Goal: Task Accomplishment & Management: Use online tool/utility

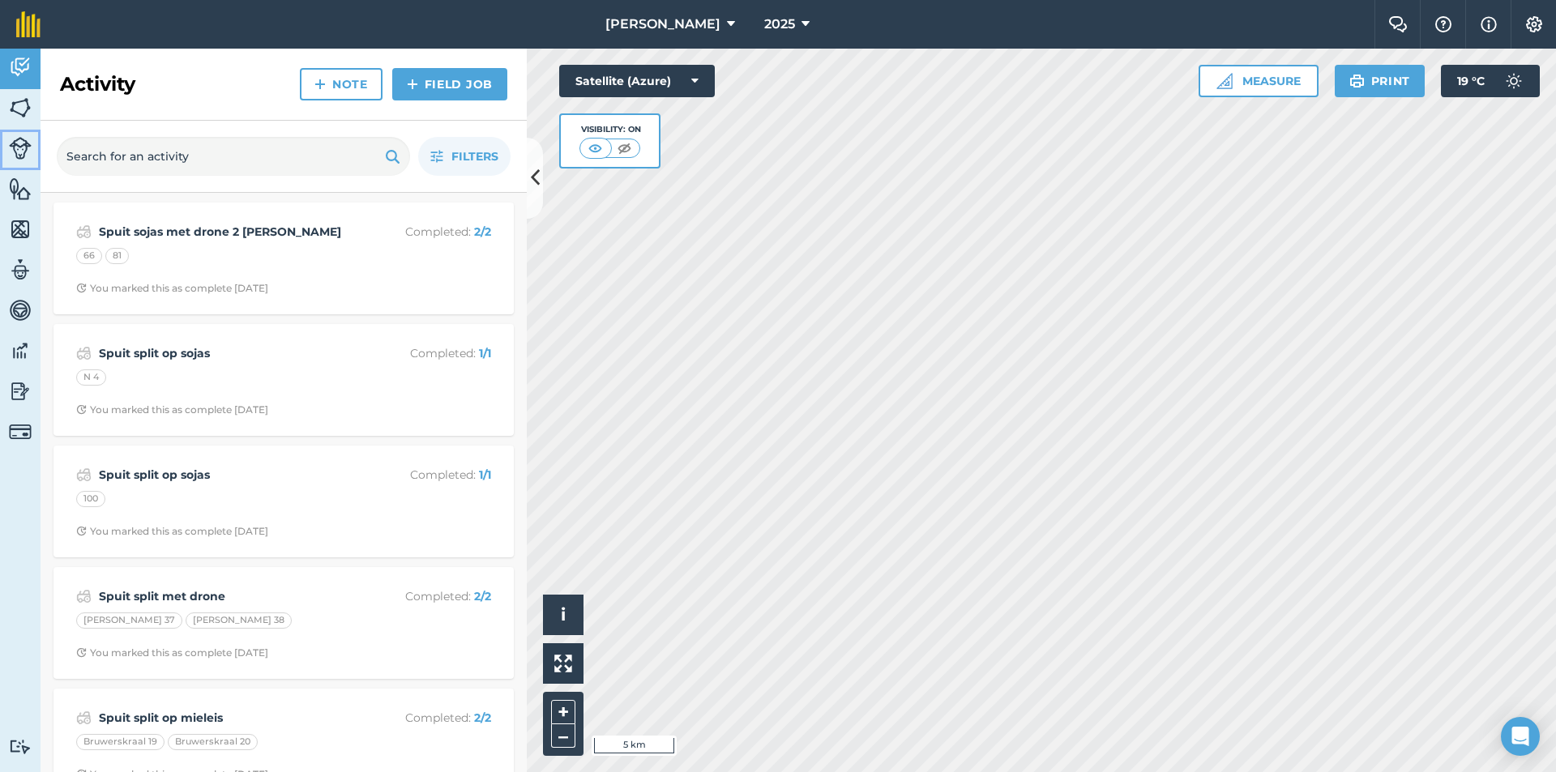
click at [15, 143] on img at bounding box center [20, 148] width 23 height 23
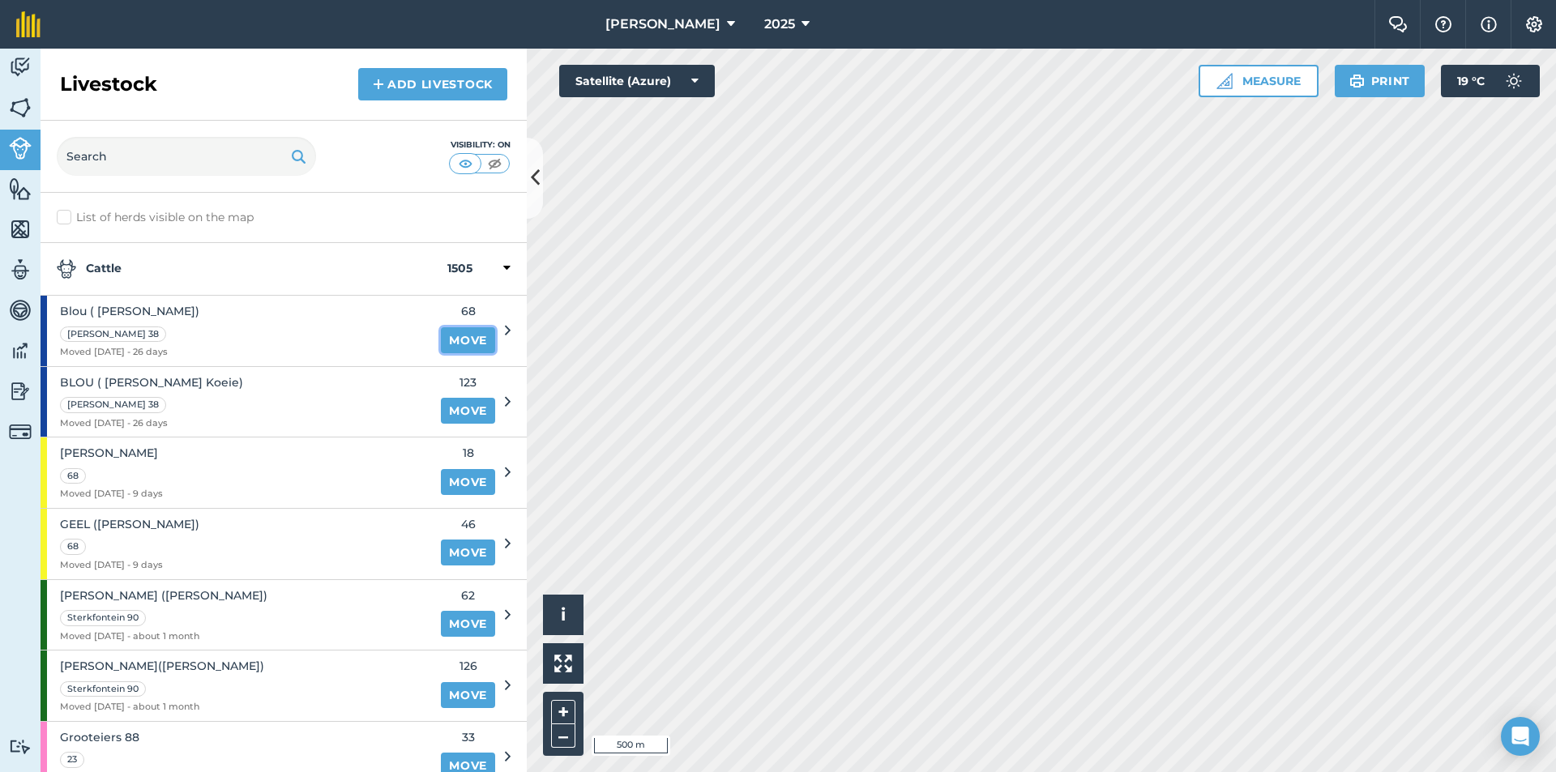
click at [463, 335] on link "Move" at bounding box center [468, 340] width 54 height 26
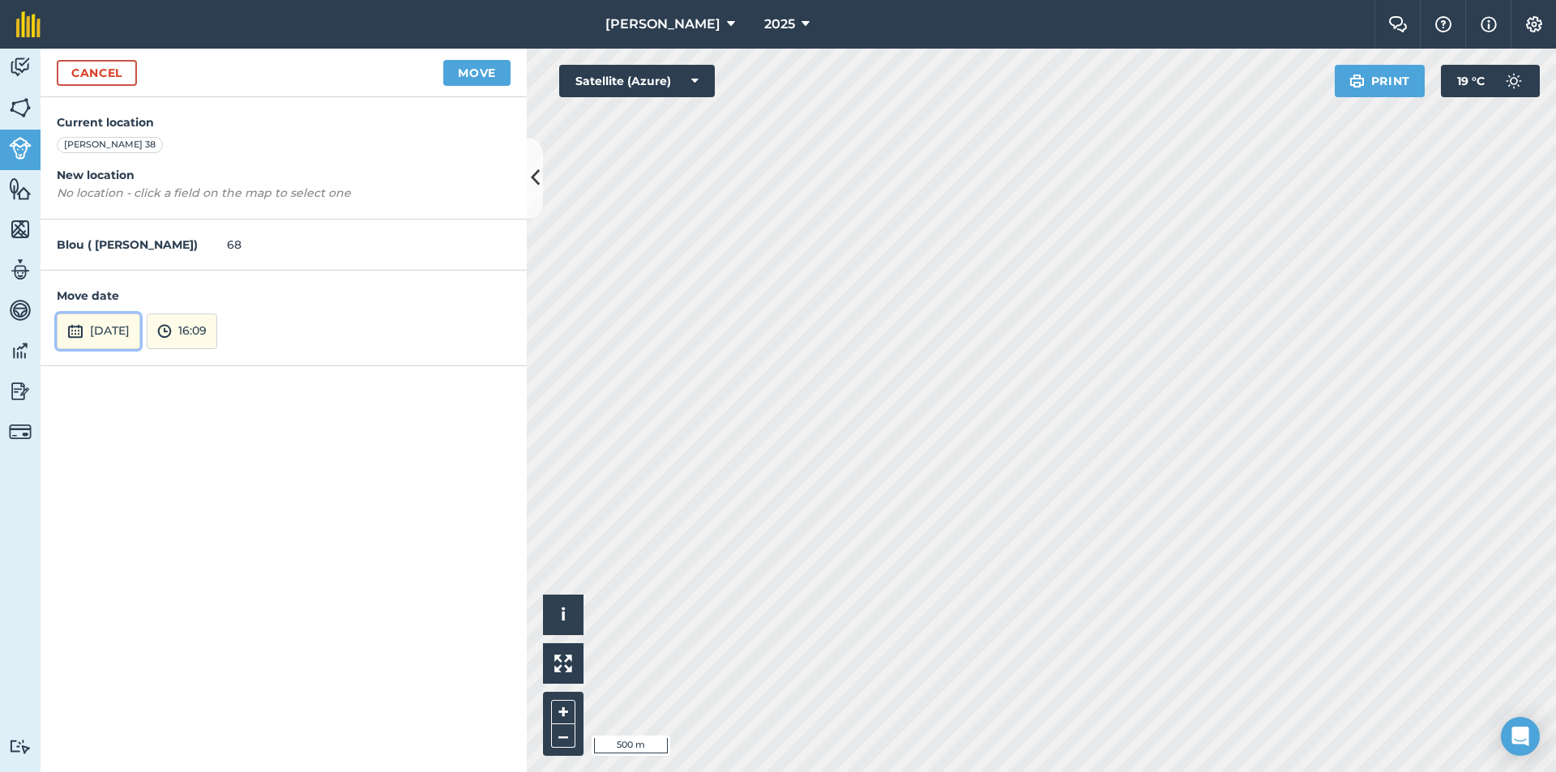
click at [133, 331] on button "[DATE]" at bounding box center [98, 332] width 83 height 36
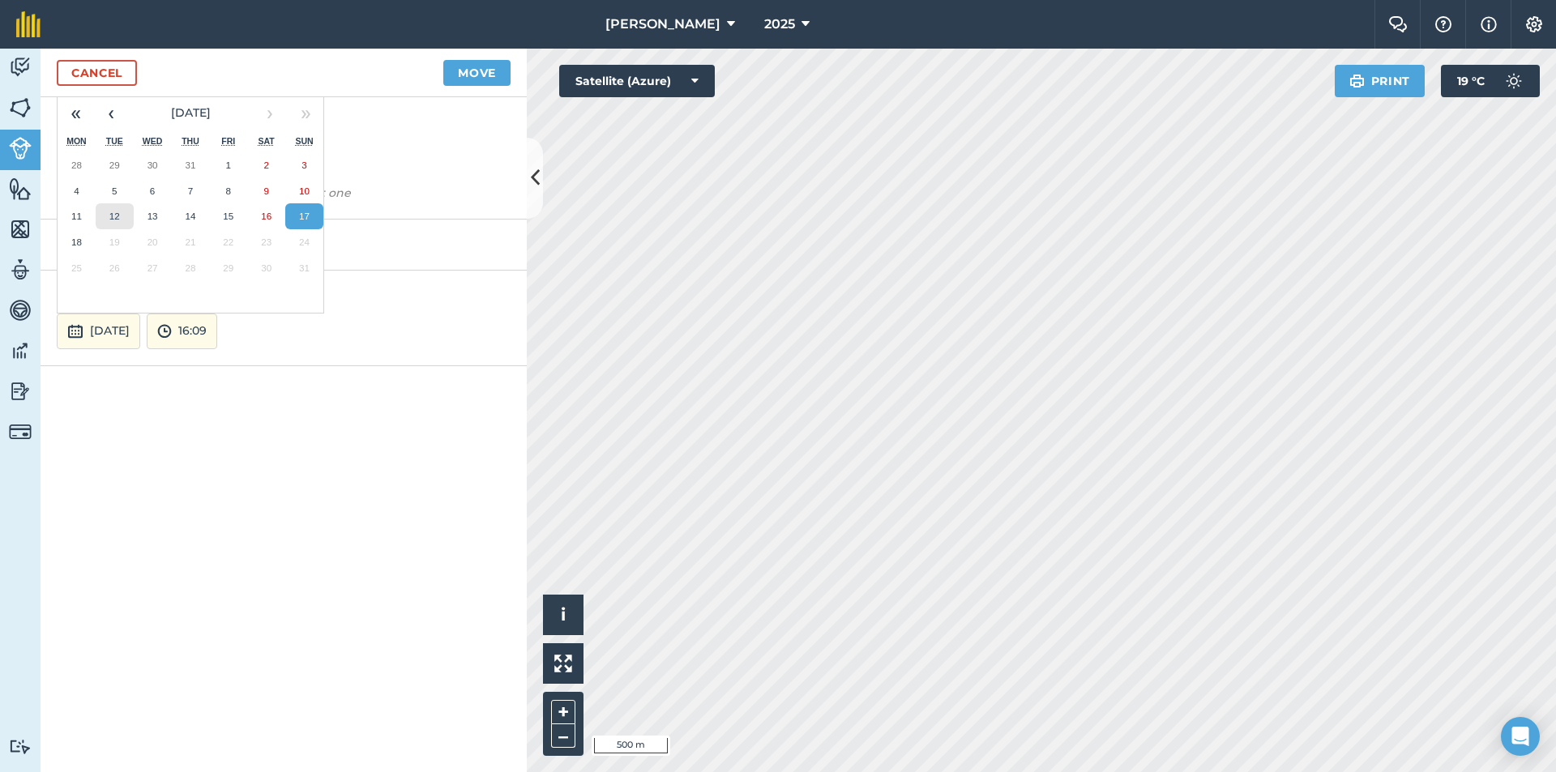
click at [113, 224] on button "12" at bounding box center [115, 216] width 38 height 26
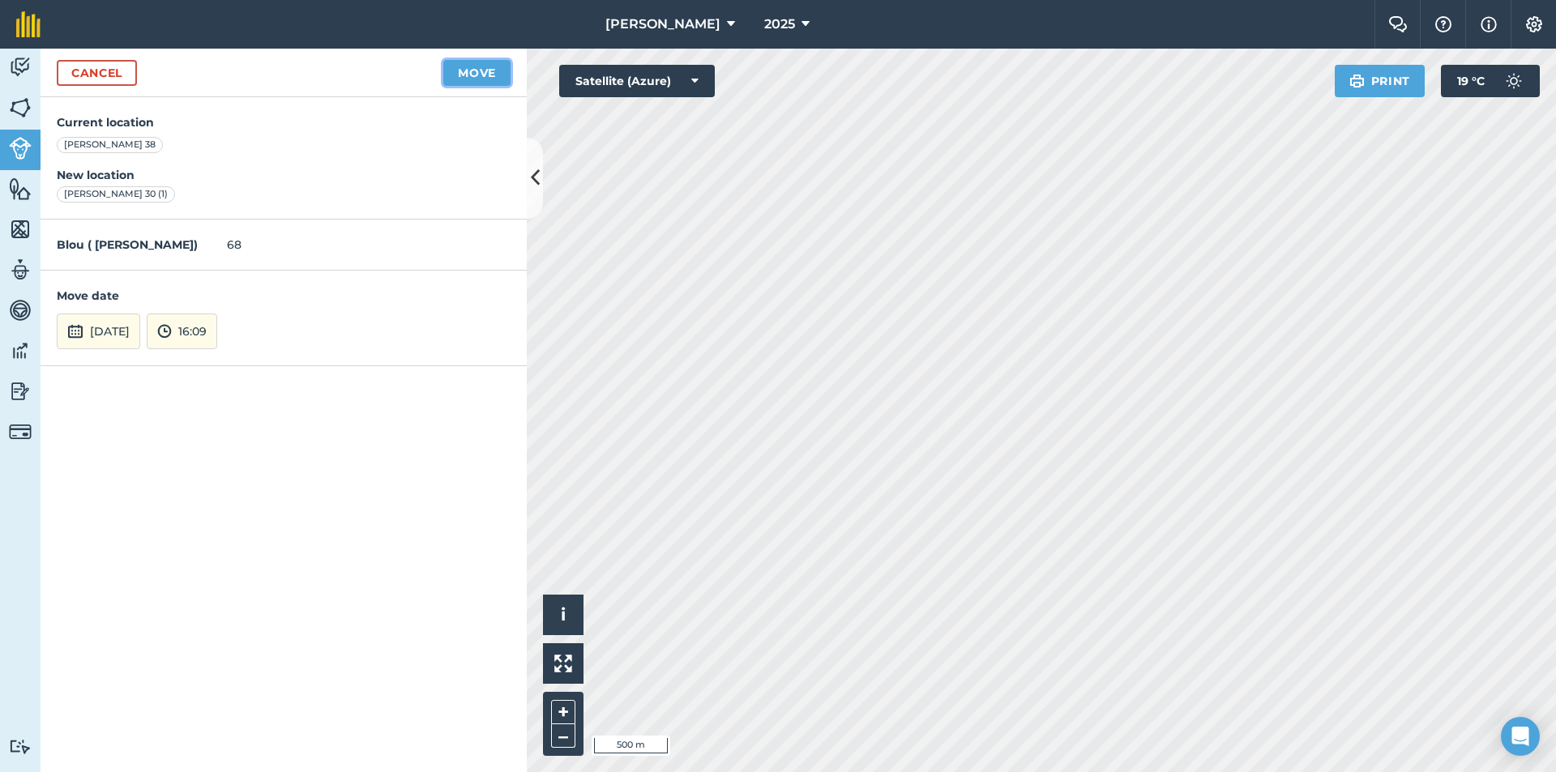
click at [465, 66] on button "Move" at bounding box center [476, 73] width 67 height 26
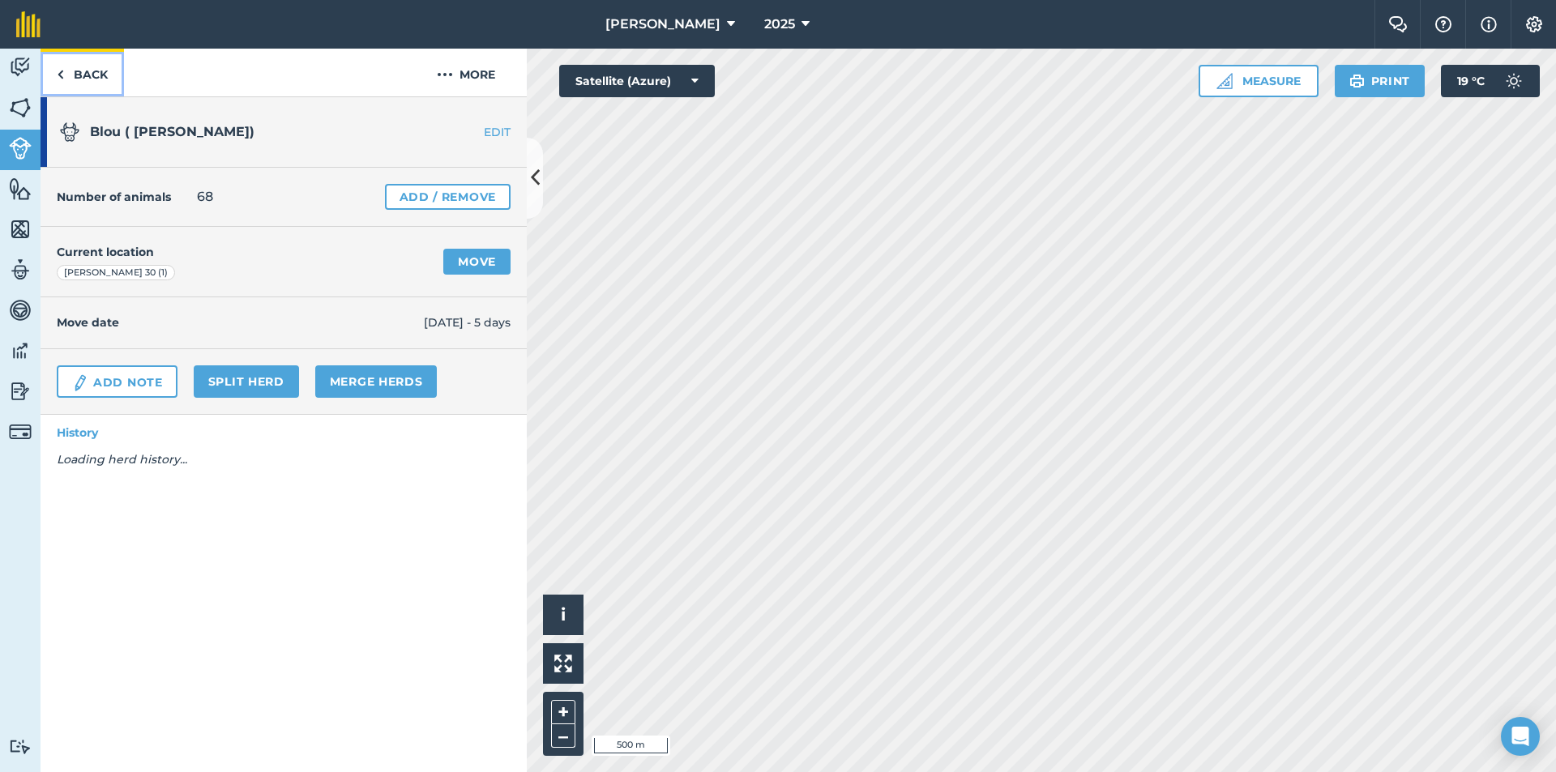
click at [61, 73] on img at bounding box center [60, 74] width 7 height 19
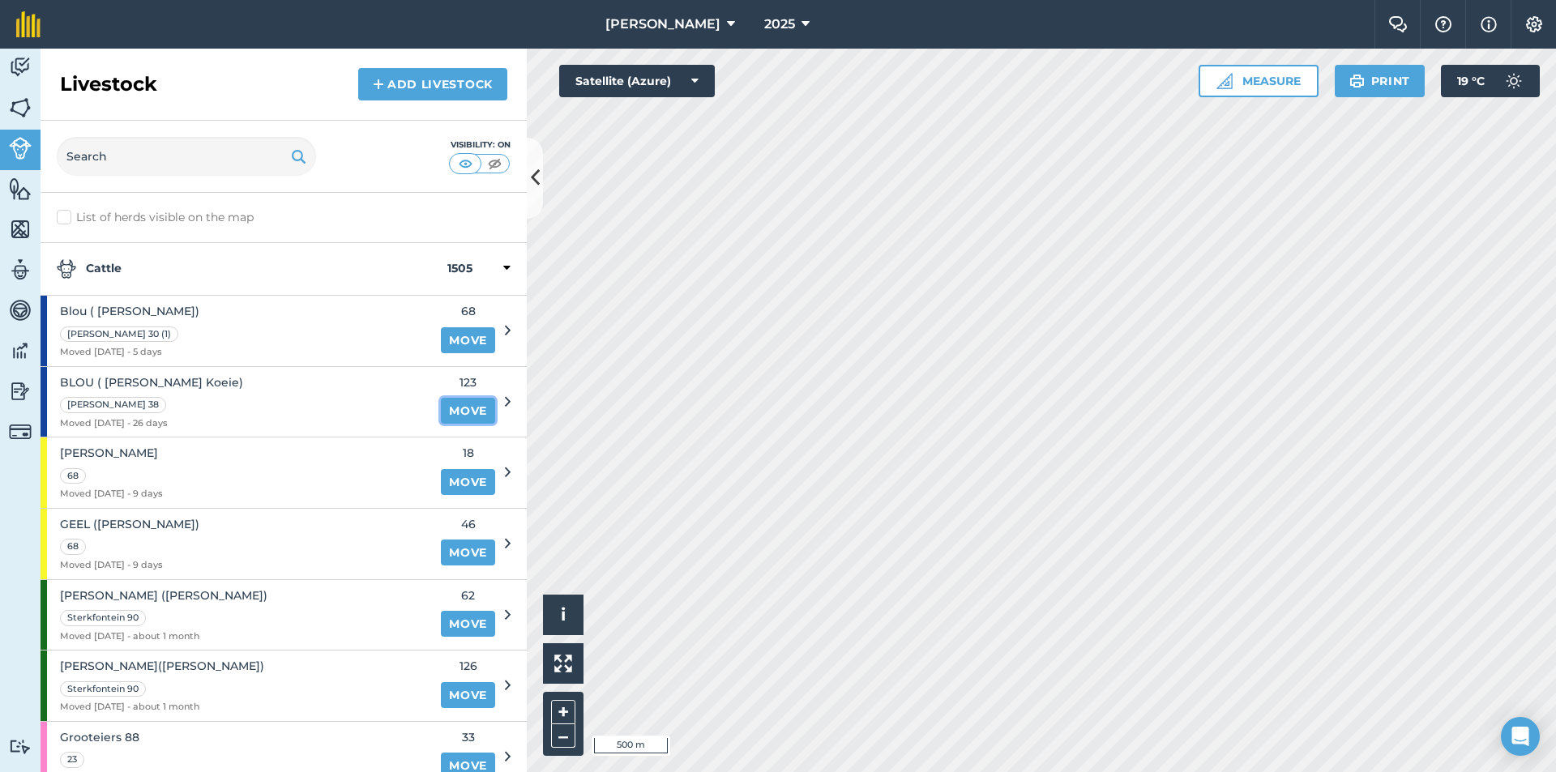
click at [457, 410] on link "Move" at bounding box center [468, 411] width 54 height 26
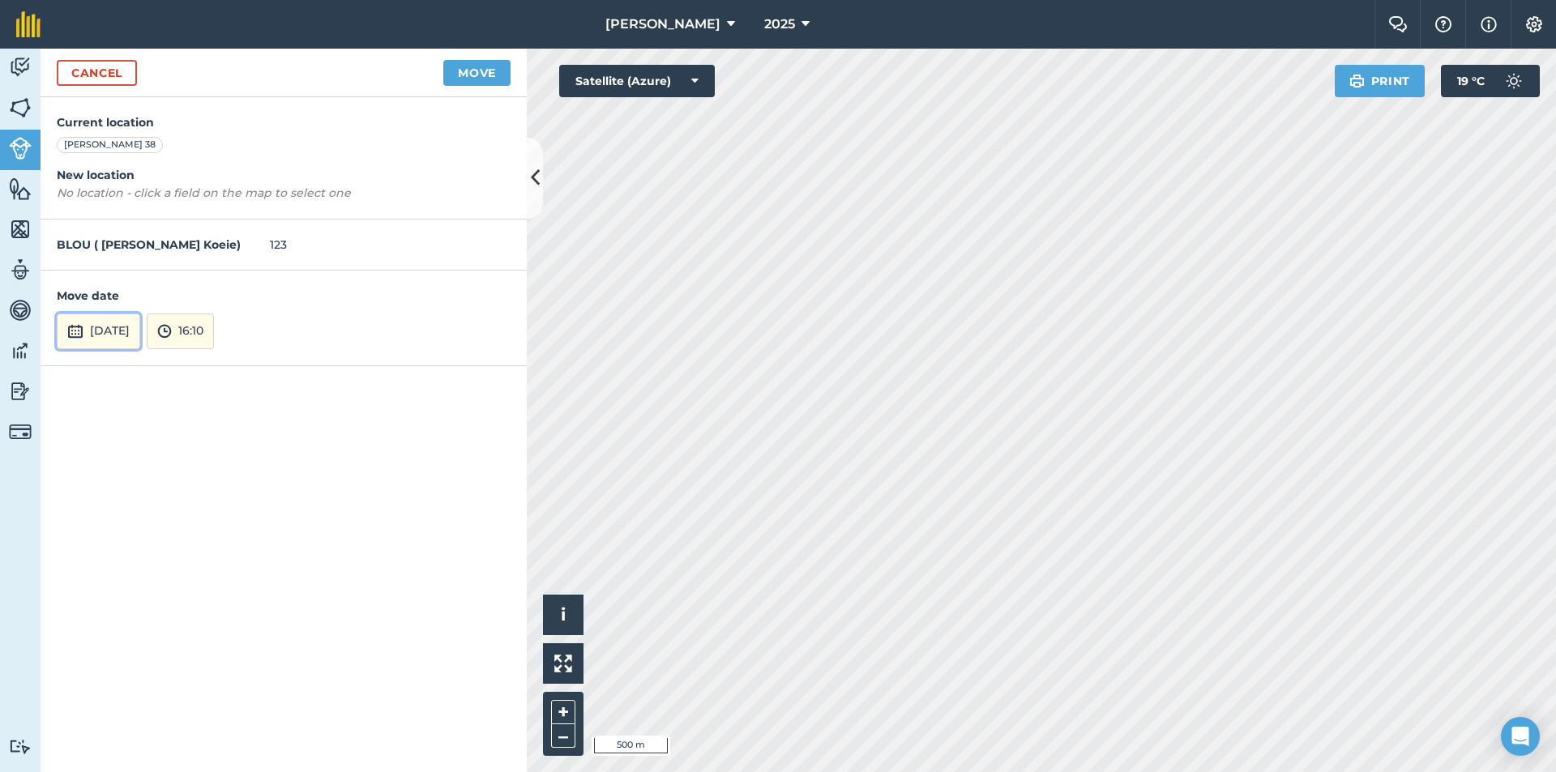
click at [140, 335] on button "[DATE]" at bounding box center [98, 332] width 83 height 36
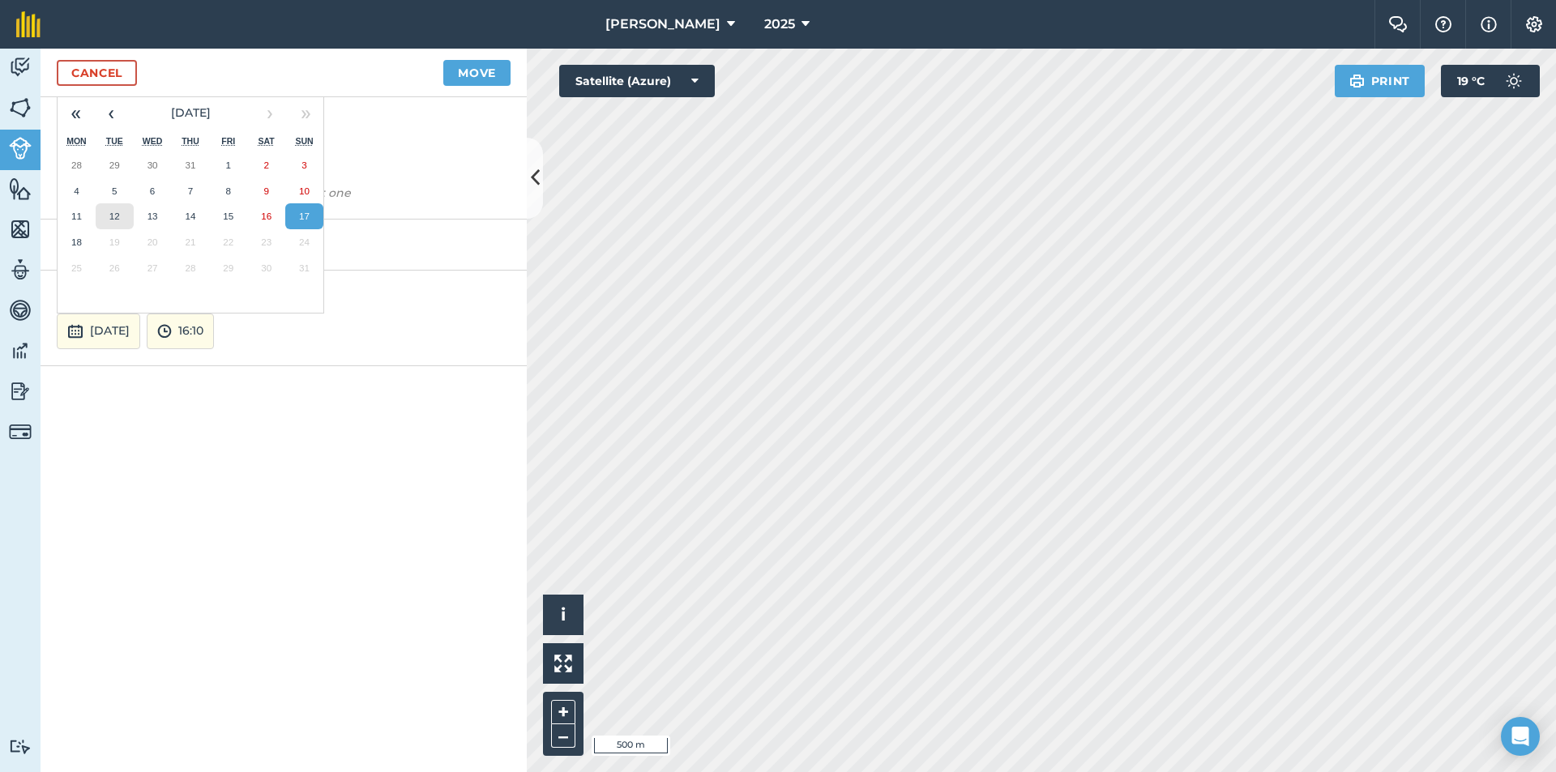
click at [114, 222] on button "12" at bounding box center [115, 216] width 38 height 26
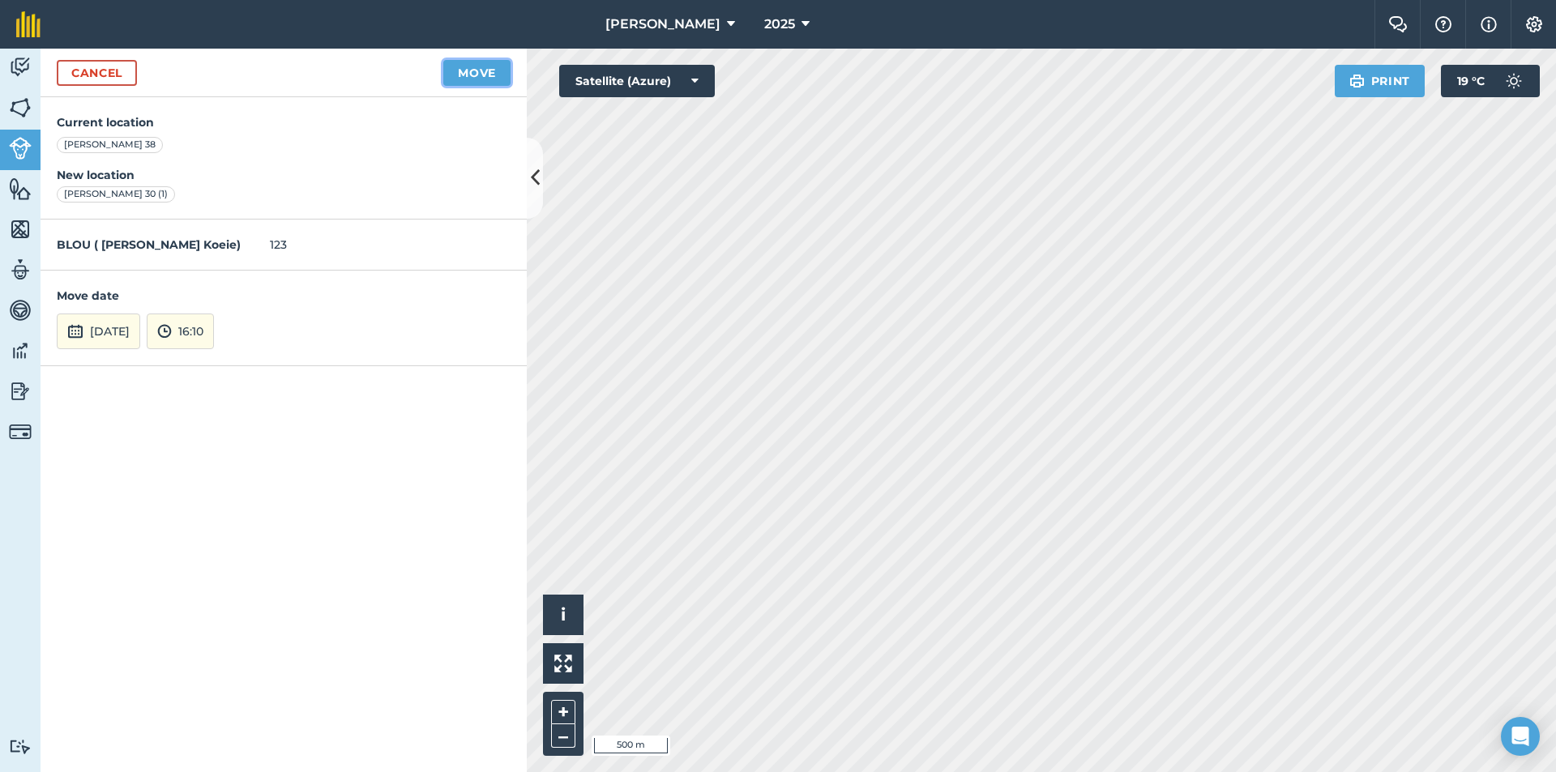
click at [447, 67] on button "Move" at bounding box center [476, 73] width 67 height 26
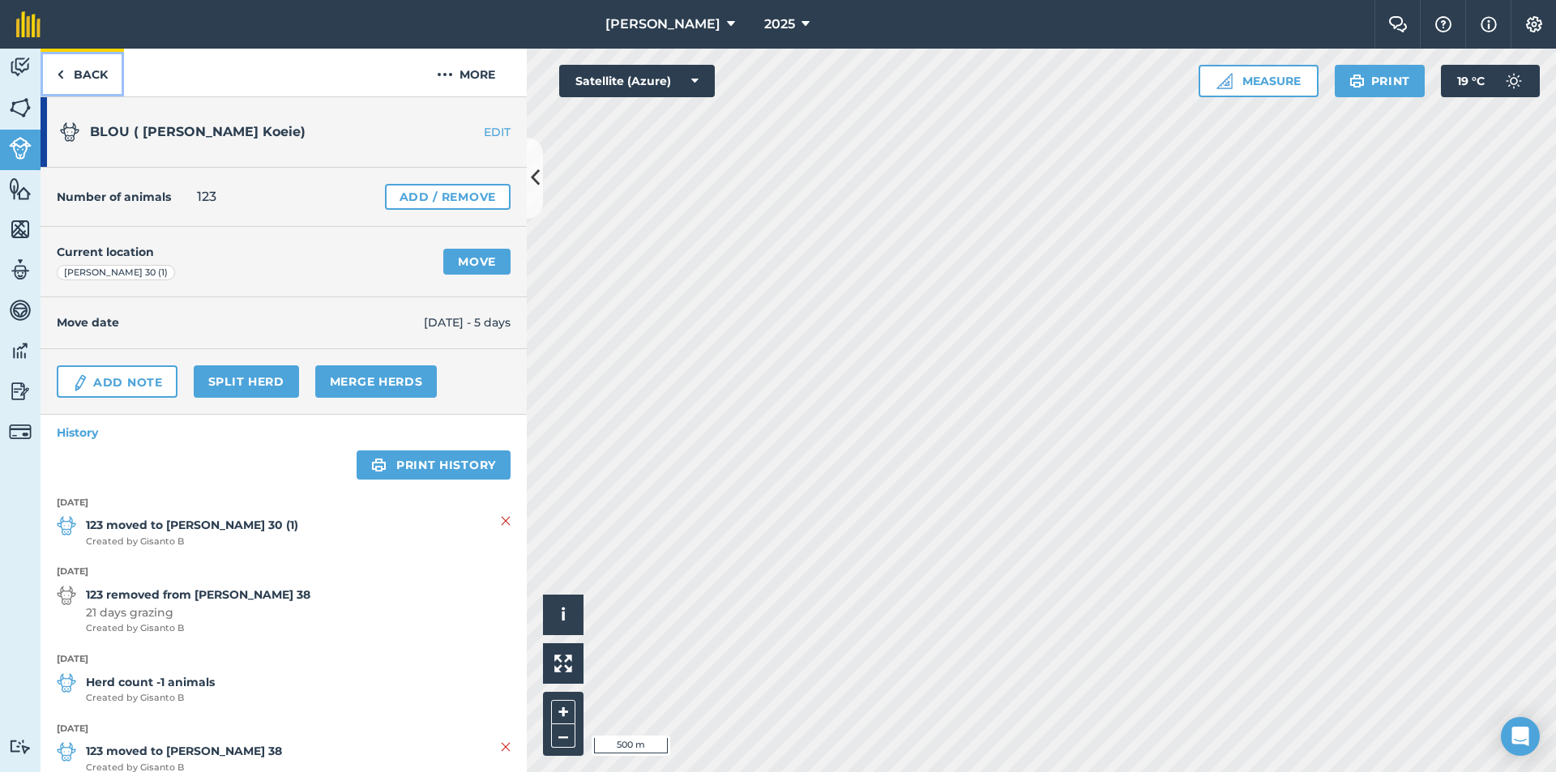
click at [66, 66] on link "Back" at bounding box center [82, 73] width 83 height 48
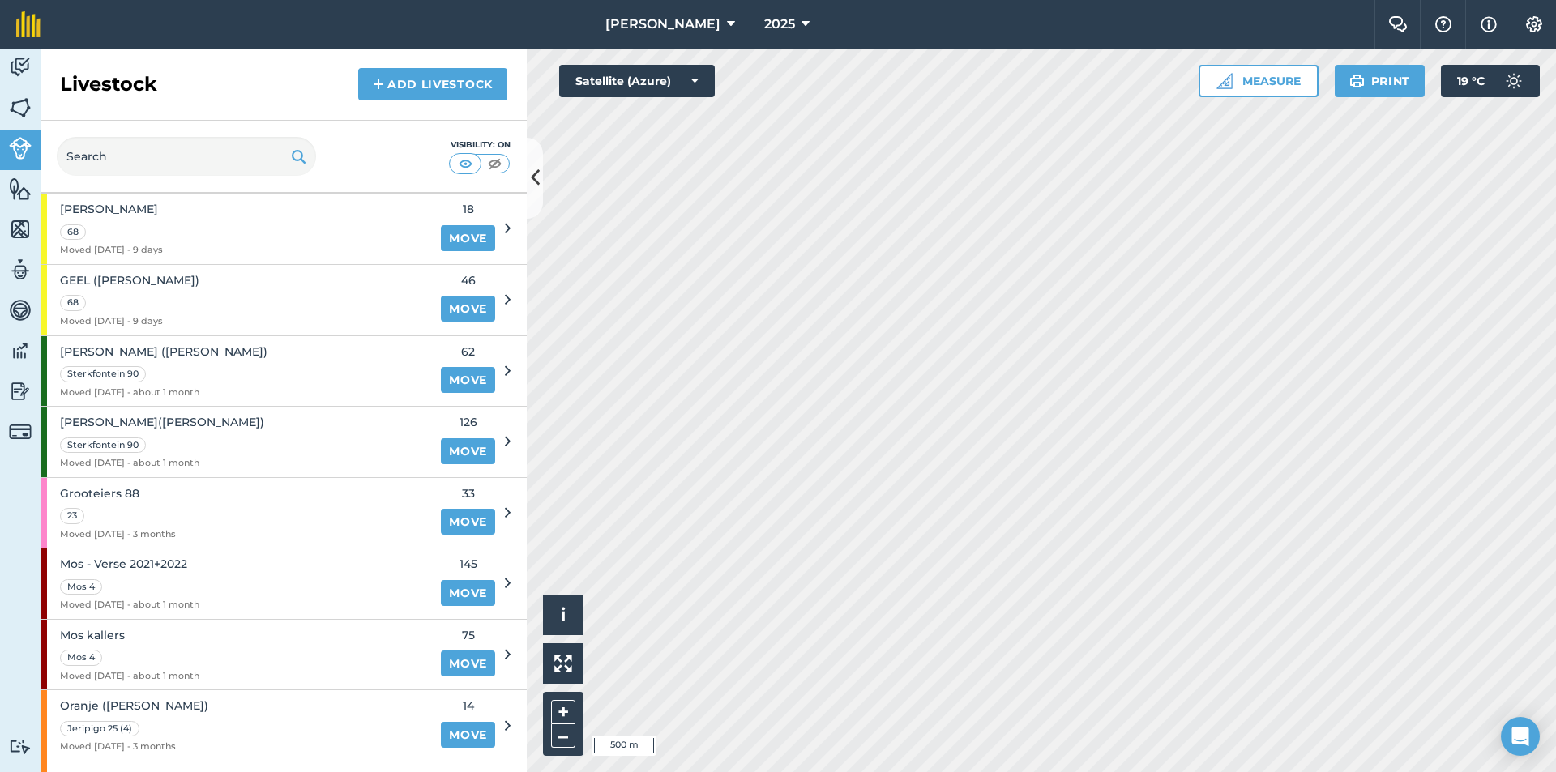
scroll to position [243, 0]
click at [442, 378] on link "Move" at bounding box center [468, 381] width 54 height 26
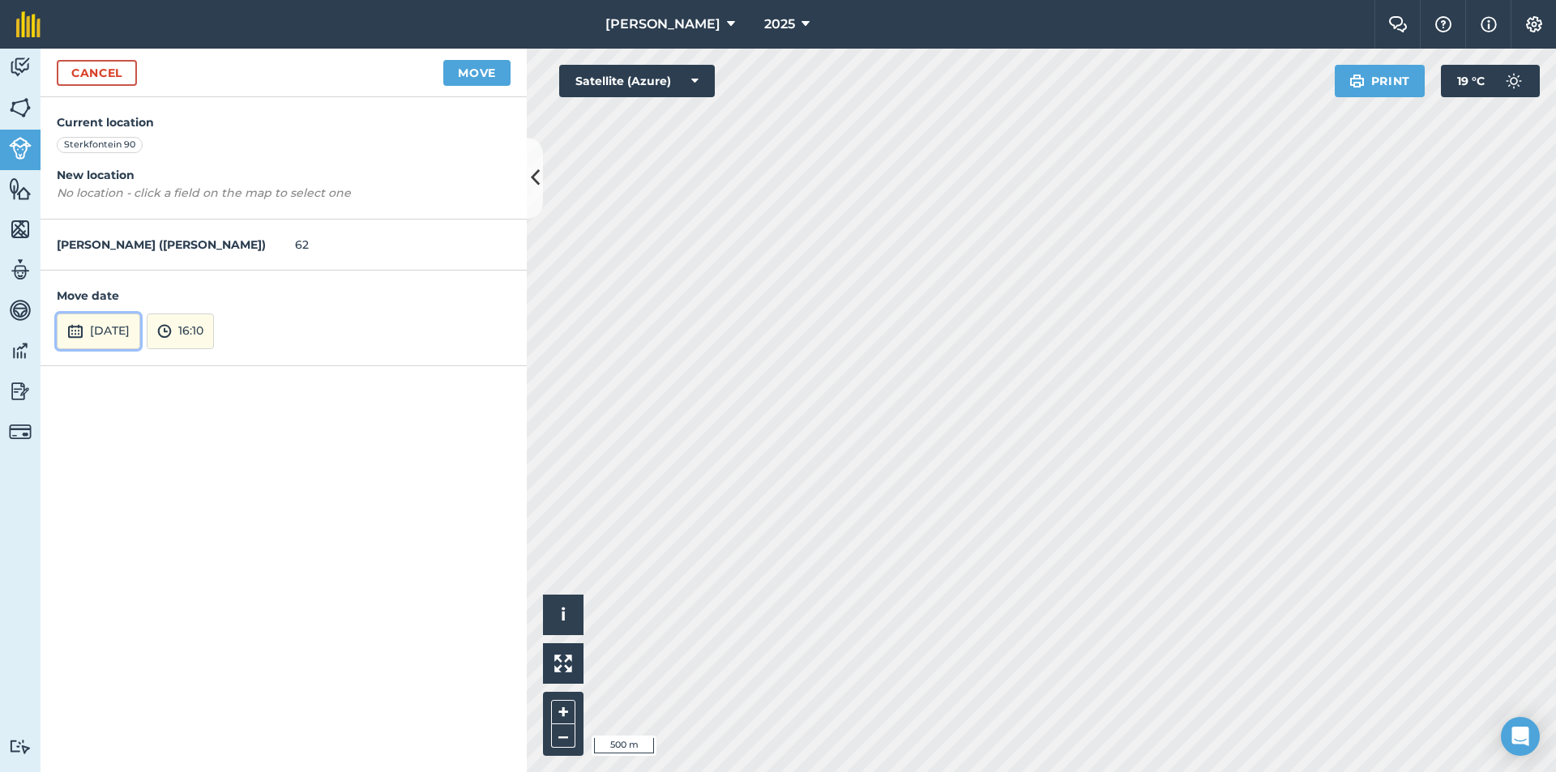
click at [133, 325] on button "[DATE]" at bounding box center [98, 332] width 83 height 36
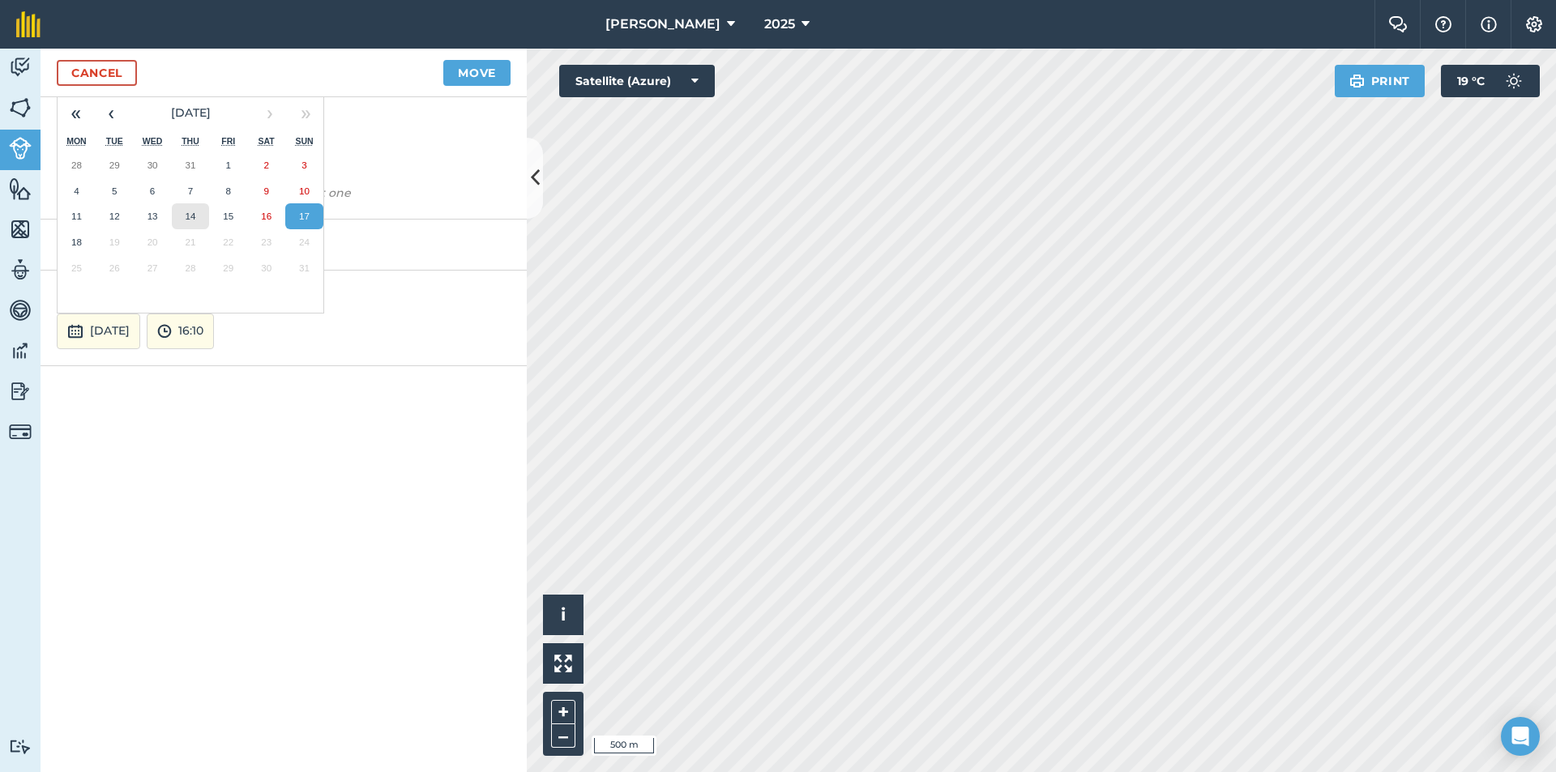
click at [193, 218] on abbr "14" at bounding box center [190, 216] width 11 height 11
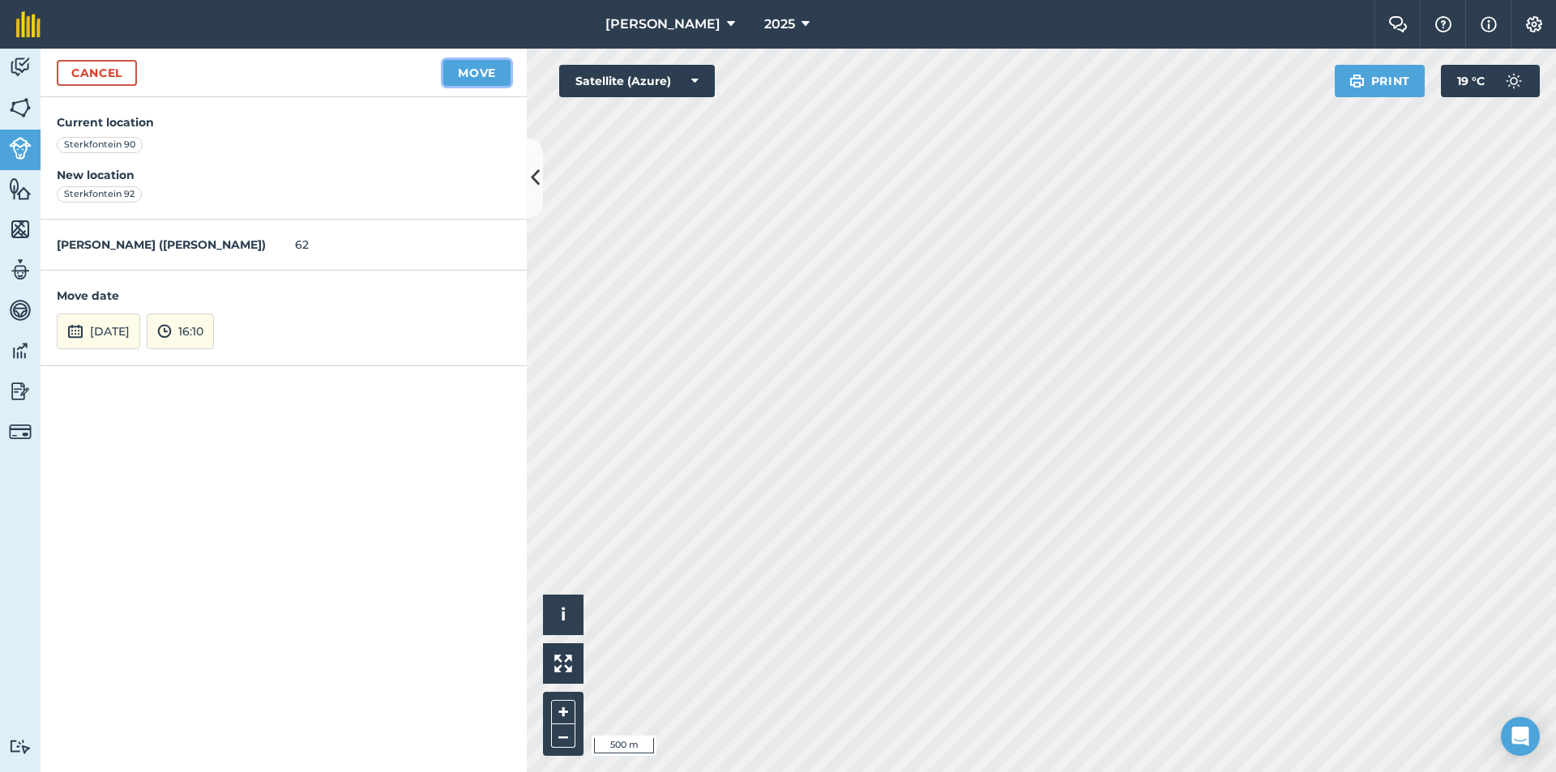
click at [460, 77] on button "Move" at bounding box center [476, 73] width 67 height 26
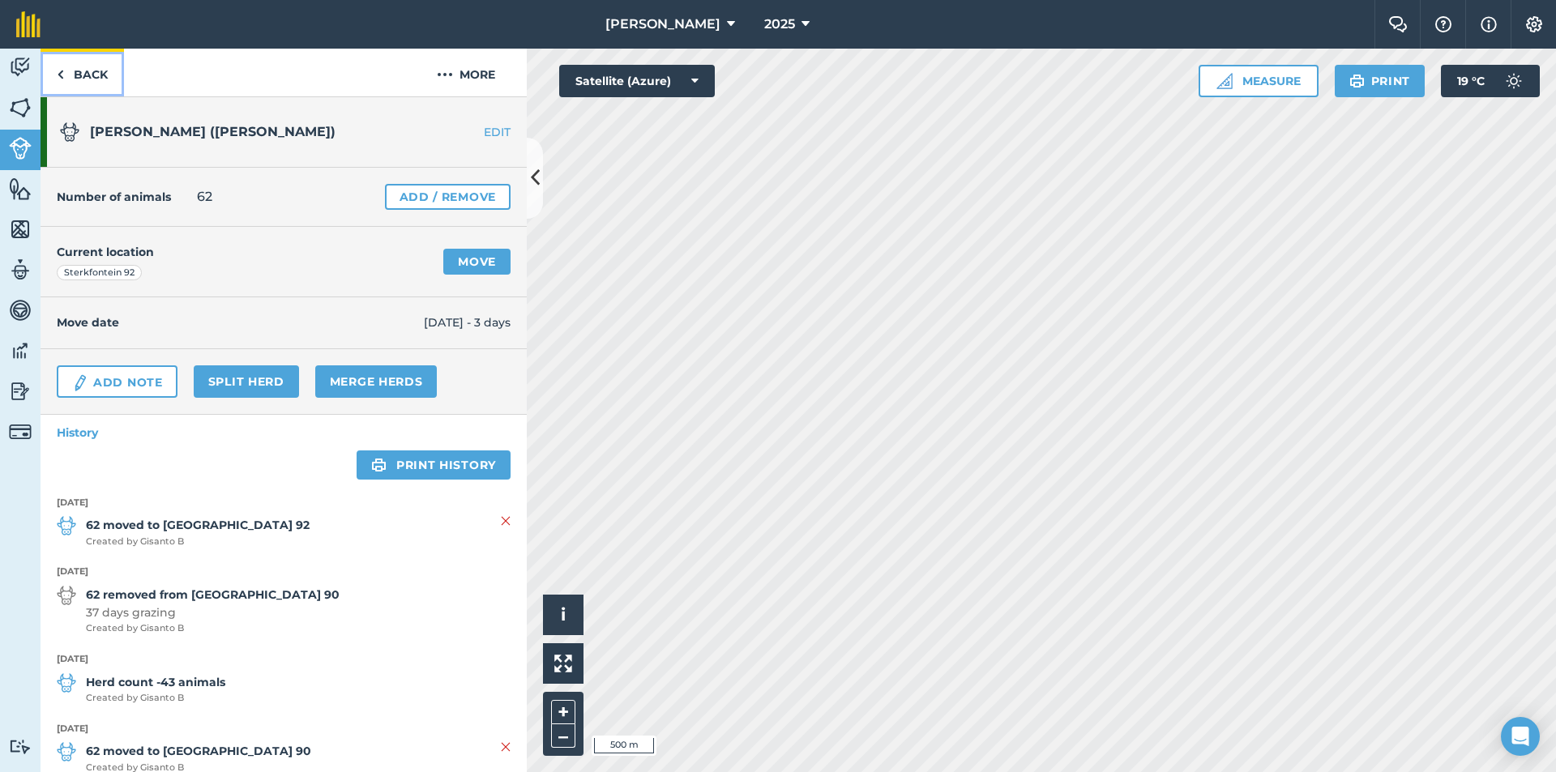
click at [66, 73] on link "Back" at bounding box center [82, 73] width 83 height 48
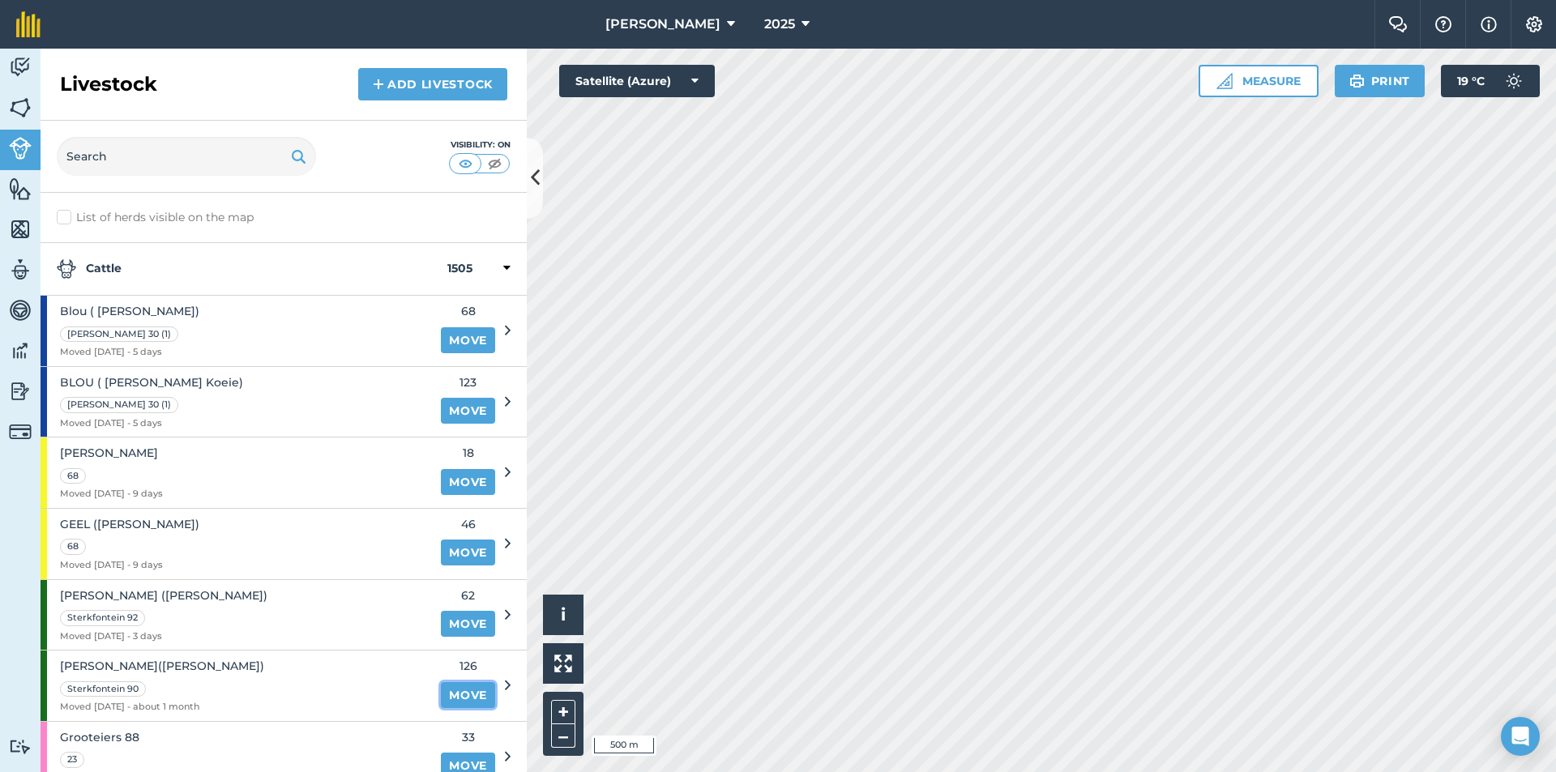
click at [442, 683] on link "Move" at bounding box center [468, 695] width 54 height 26
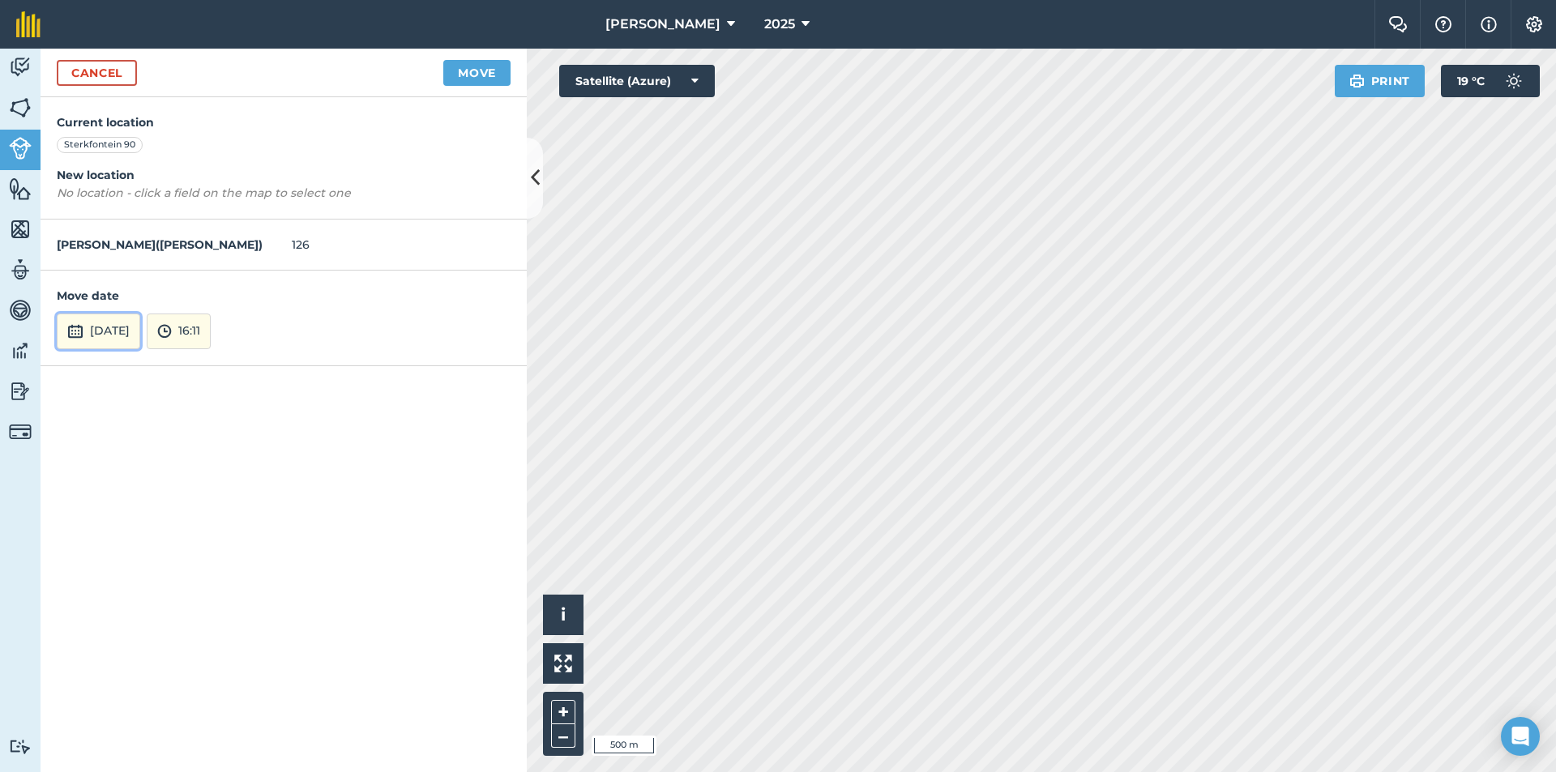
click at [140, 323] on button "[DATE]" at bounding box center [98, 332] width 83 height 36
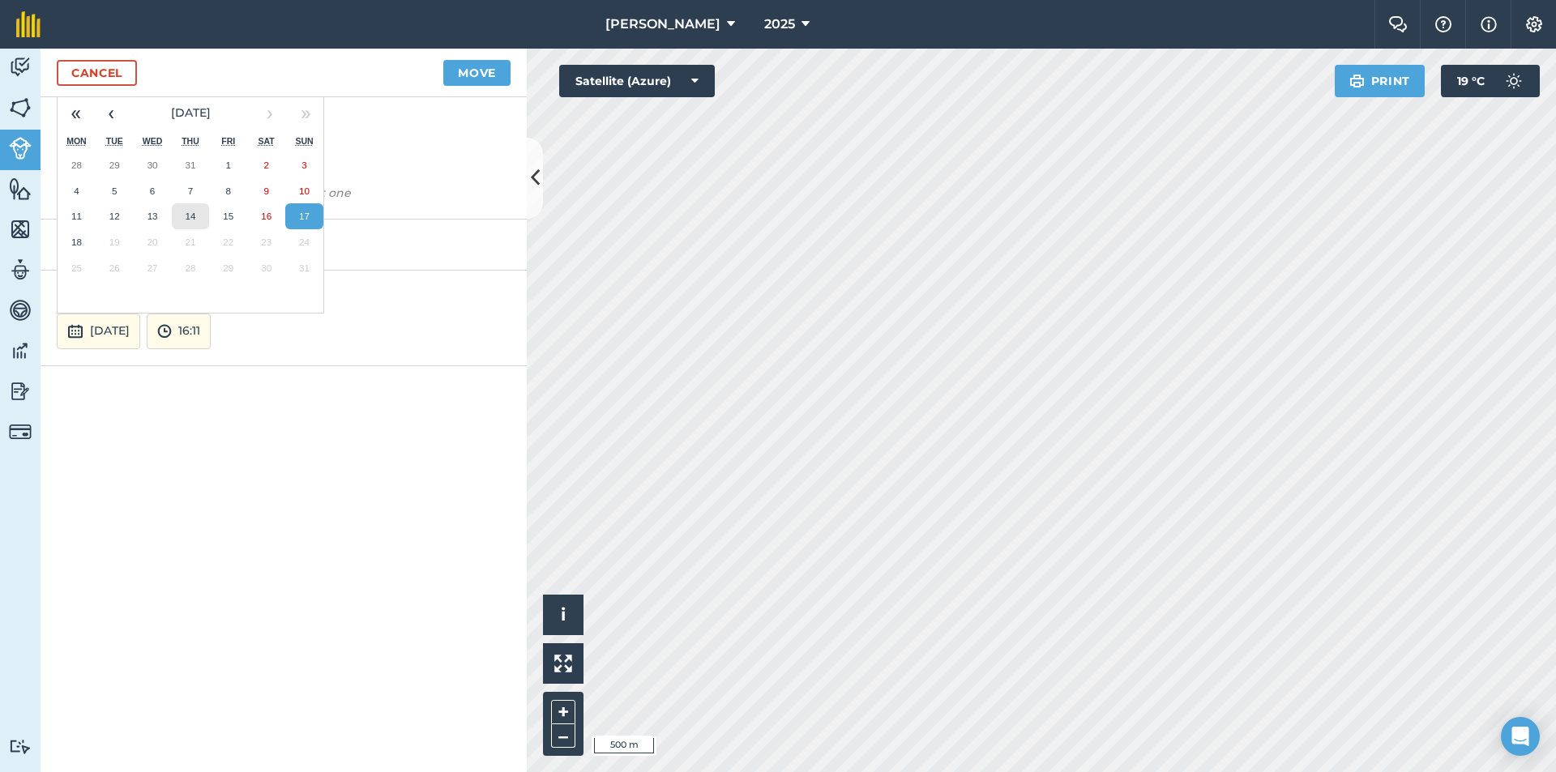
click at [194, 217] on abbr "14" at bounding box center [190, 216] width 11 height 11
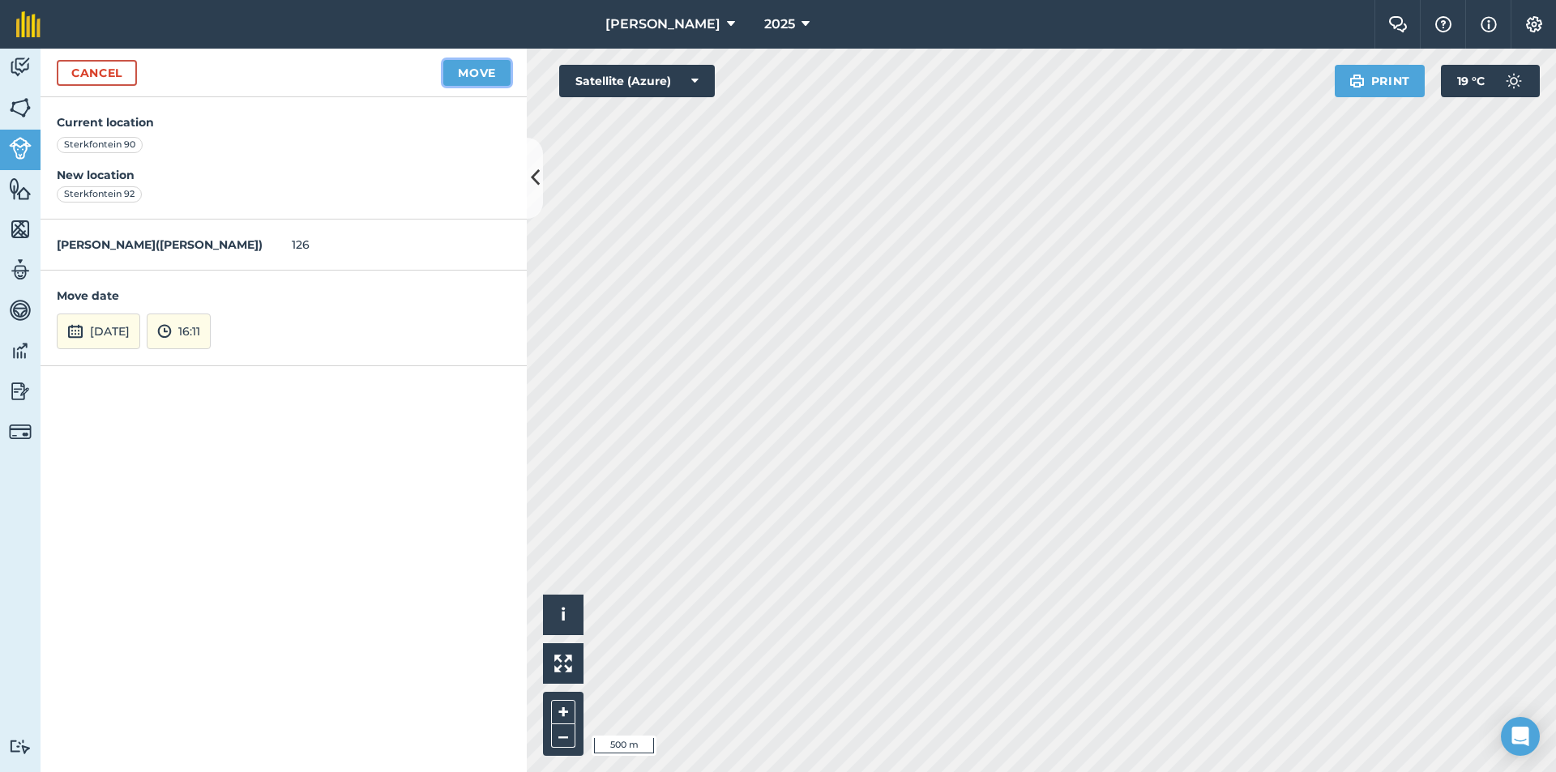
click at [464, 68] on button "Move" at bounding box center [476, 73] width 67 height 26
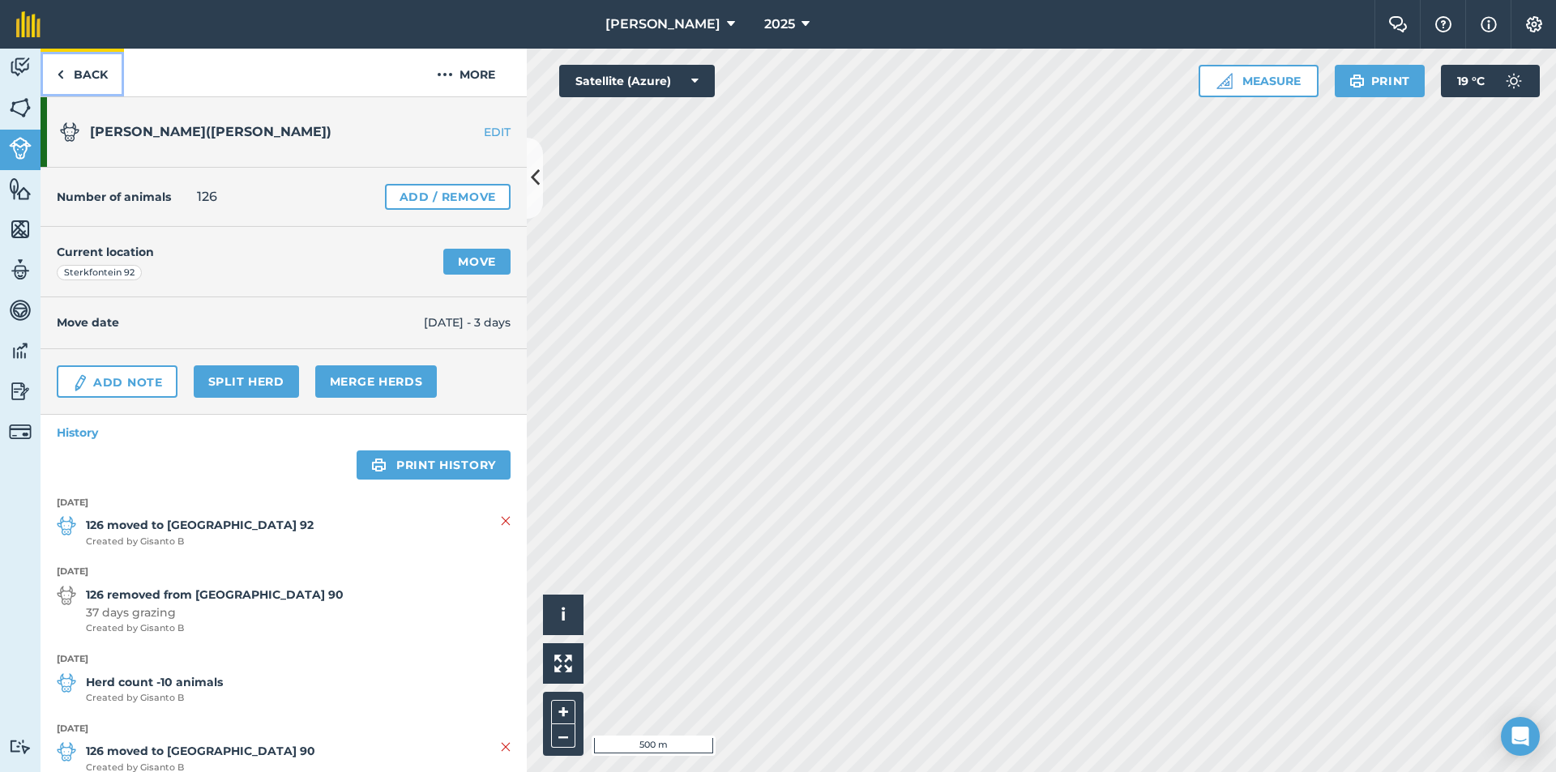
click at [63, 69] on img at bounding box center [60, 74] width 7 height 19
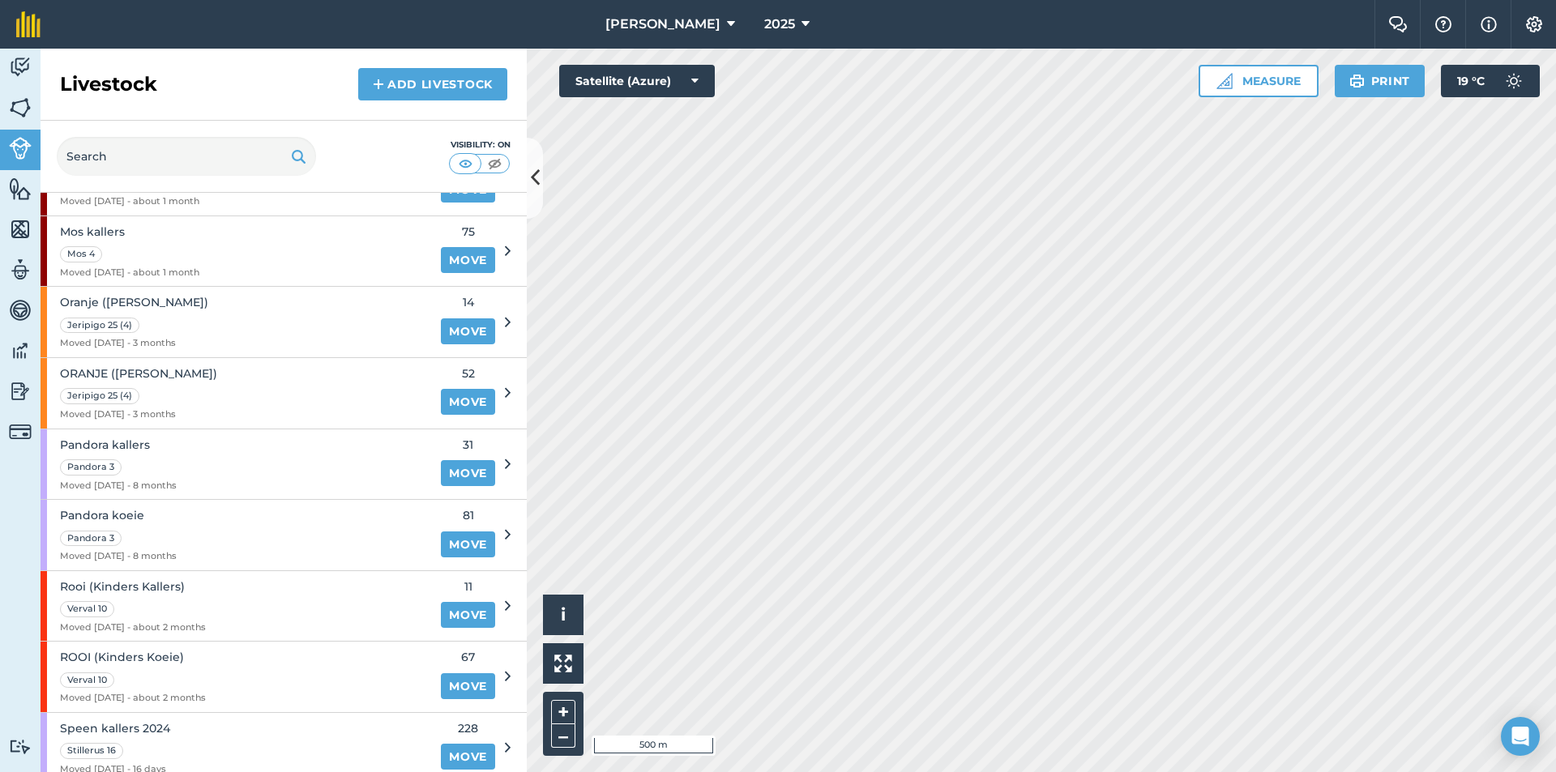
scroll to position [648, 0]
click at [444, 330] on link "Move" at bounding box center [468, 331] width 54 height 26
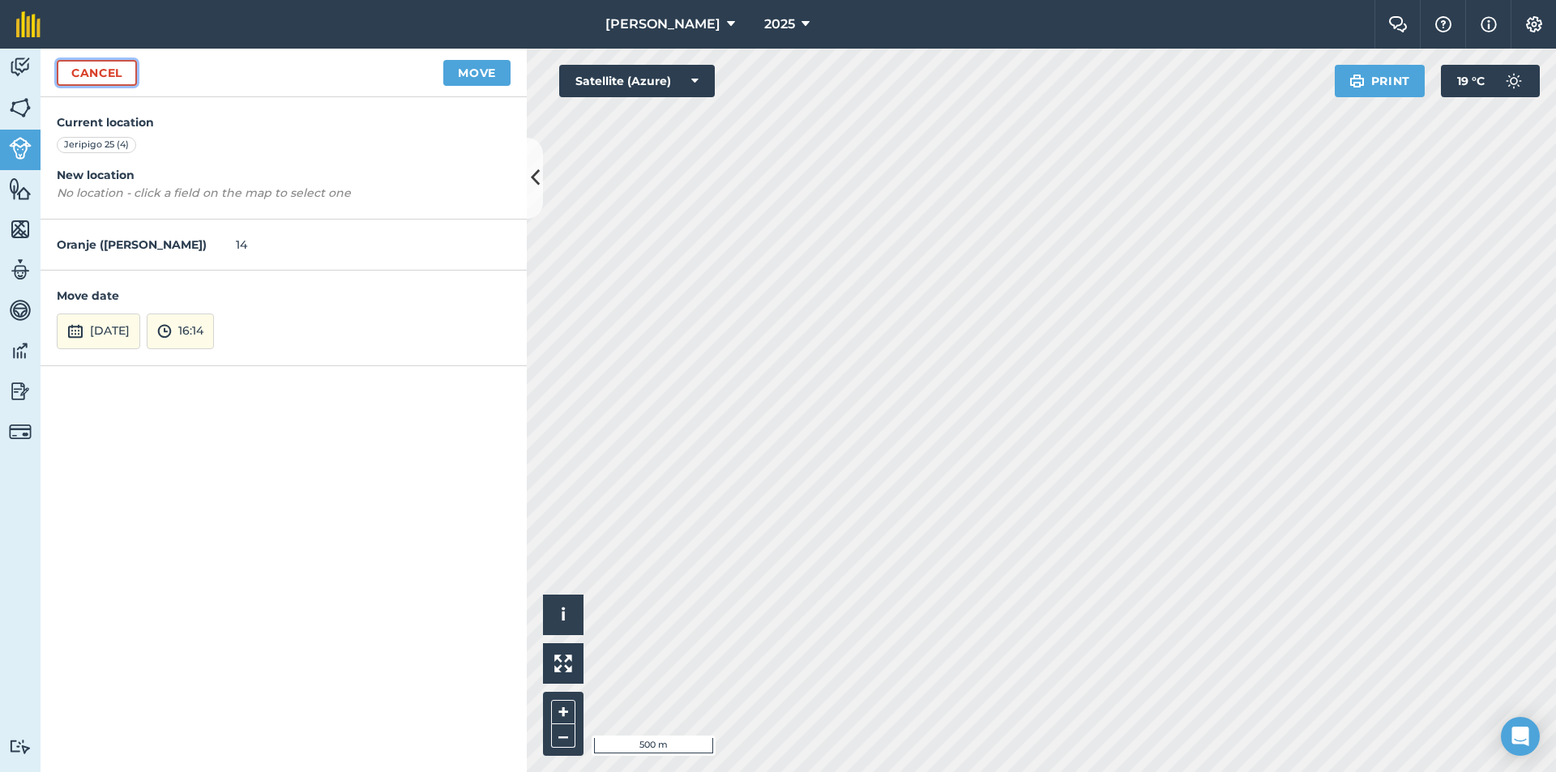
click at [67, 71] on link "Cancel" at bounding box center [97, 73] width 80 height 26
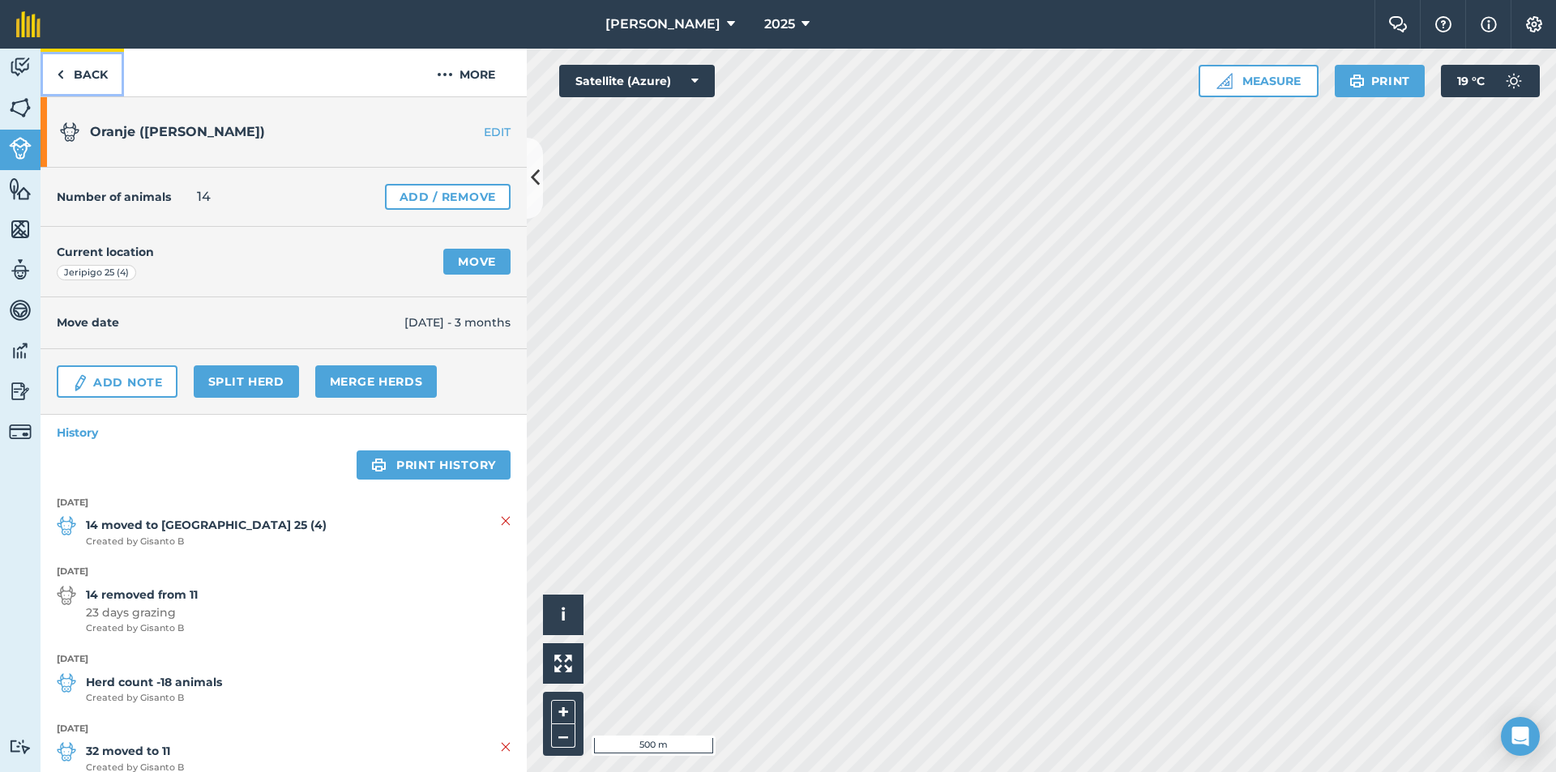
click at [57, 71] on img at bounding box center [60, 74] width 7 height 19
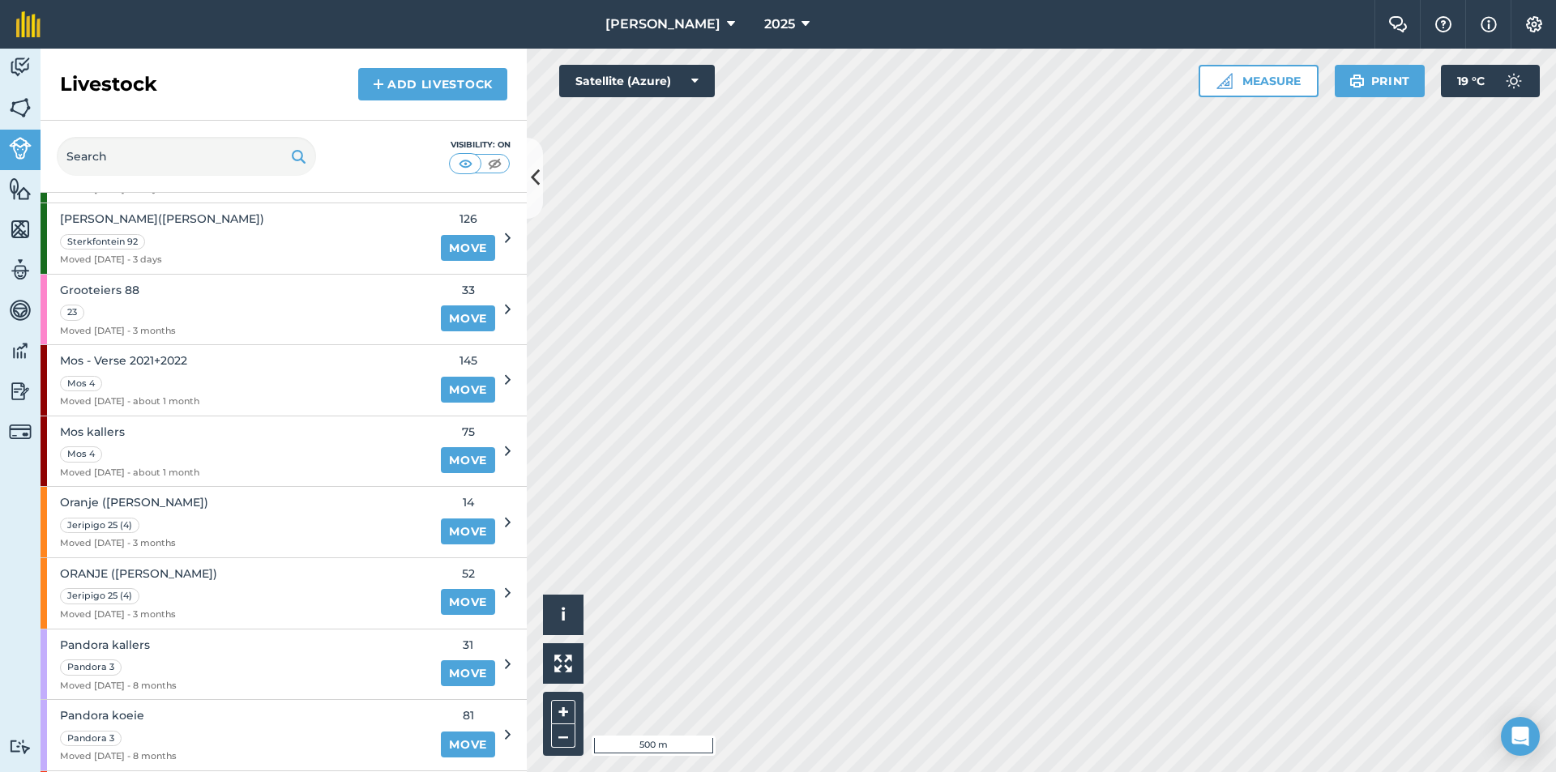
scroll to position [486, 0]
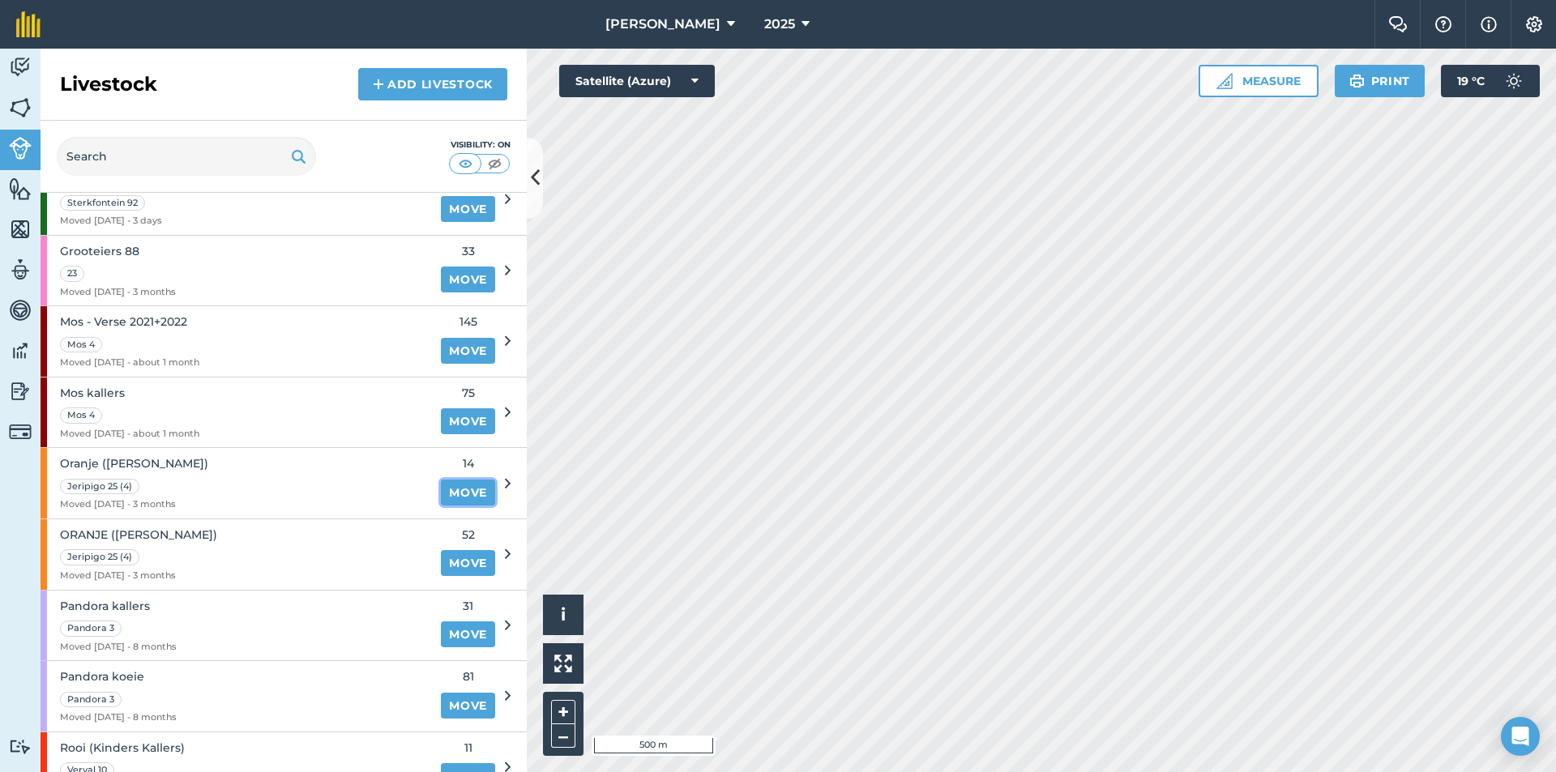
click at [441, 489] on link "Move" at bounding box center [468, 493] width 54 height 26
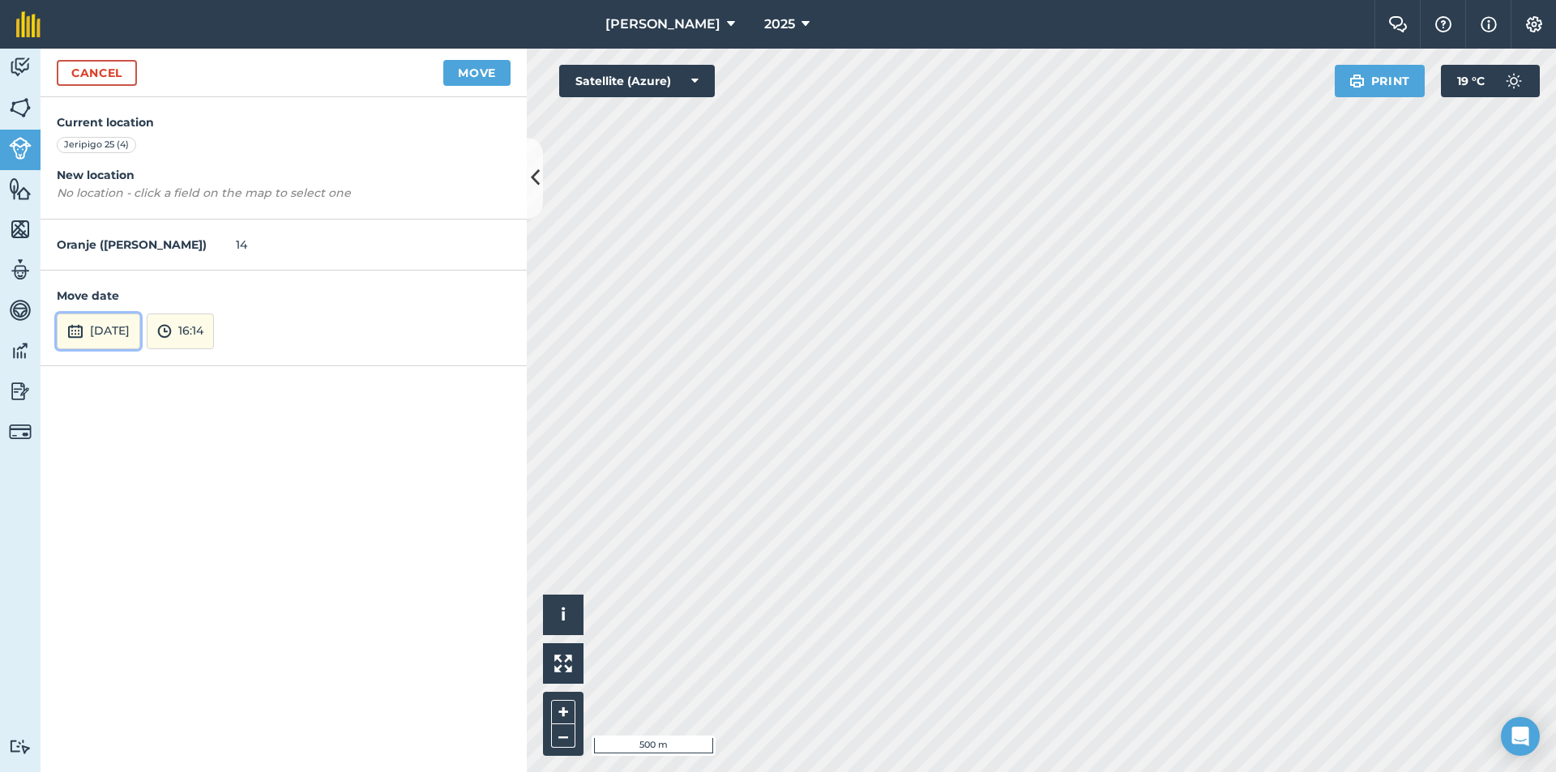
click at [132, 336] on button "[DATE]" at bounding box center [98, 332] width 83 height 36
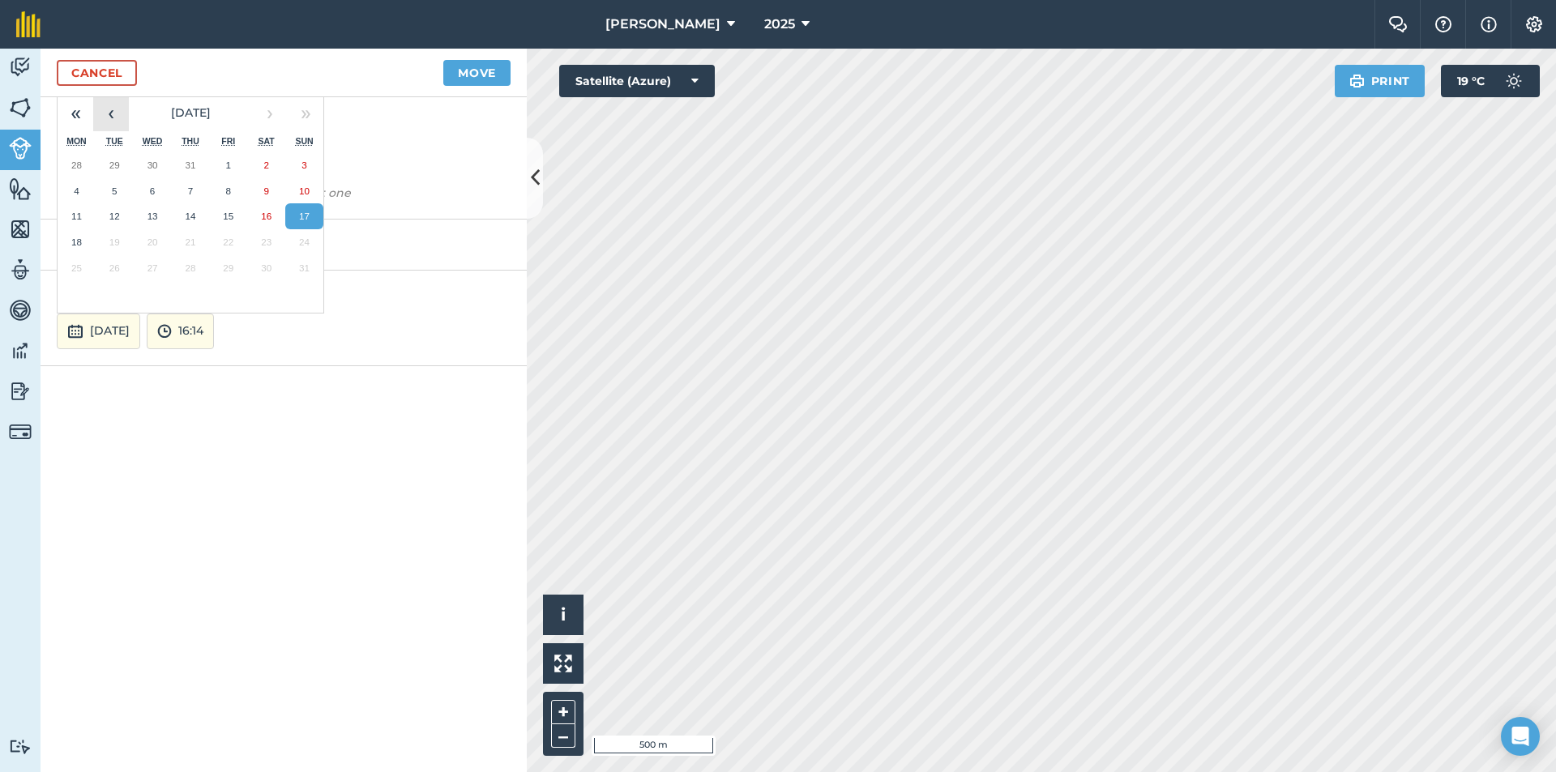
click at [109, 118] on button "‹" at bounding box center [111, 114] width 36 height 36
click at [158, 247] on button "23" at bounding box center [153, 242] width 38 height 26
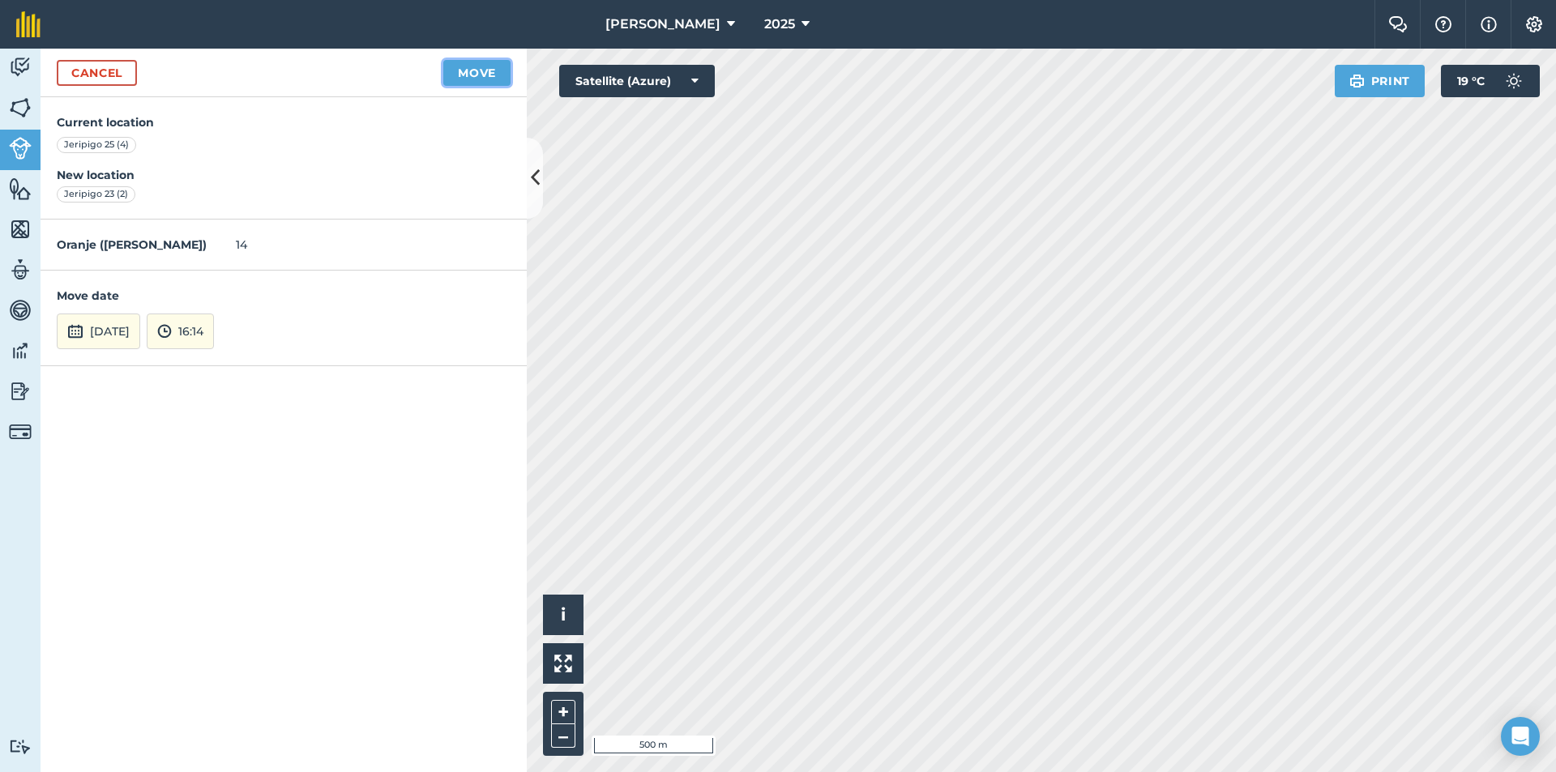
click at [466, 68] on button "Move" at bounding box center [476, 73] width 67 height 26
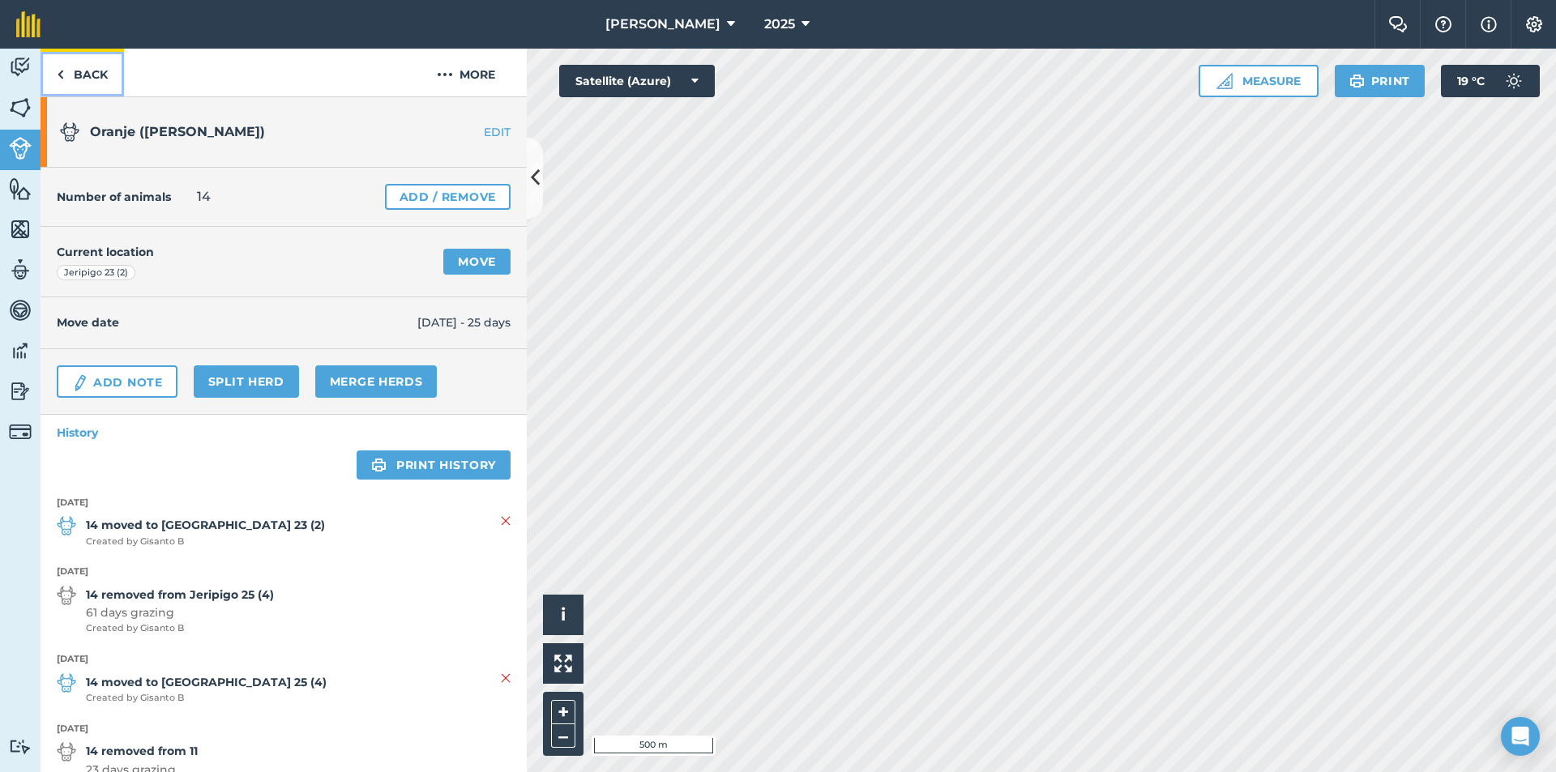
click at [64, 71] on link "Back" at bounding box center [82, 73] width 83 height 48
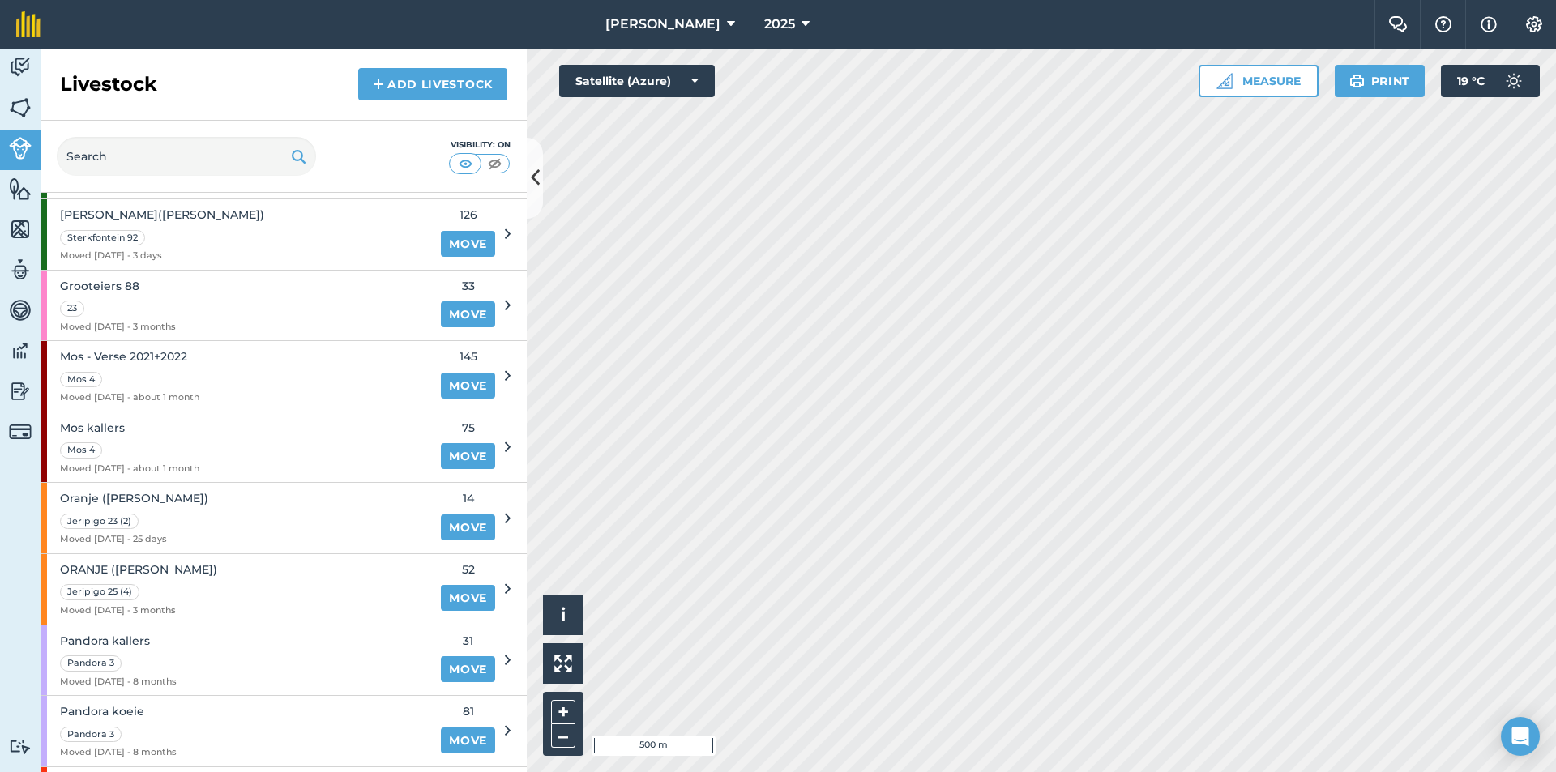
scroll to position [486, 0]
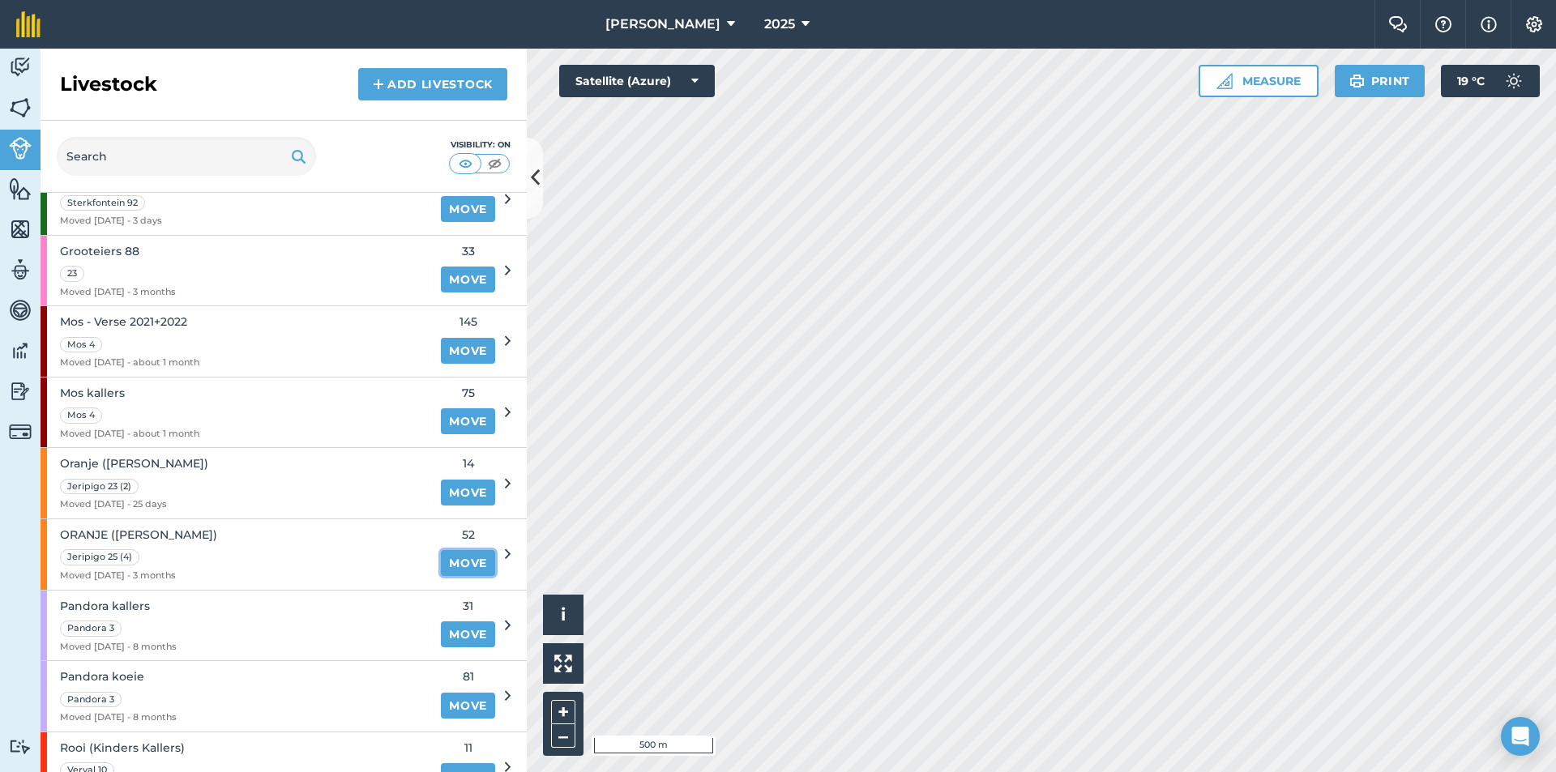
click at [441, 557] on link "Move" at bounding box center [468, 563] width 54 height 26
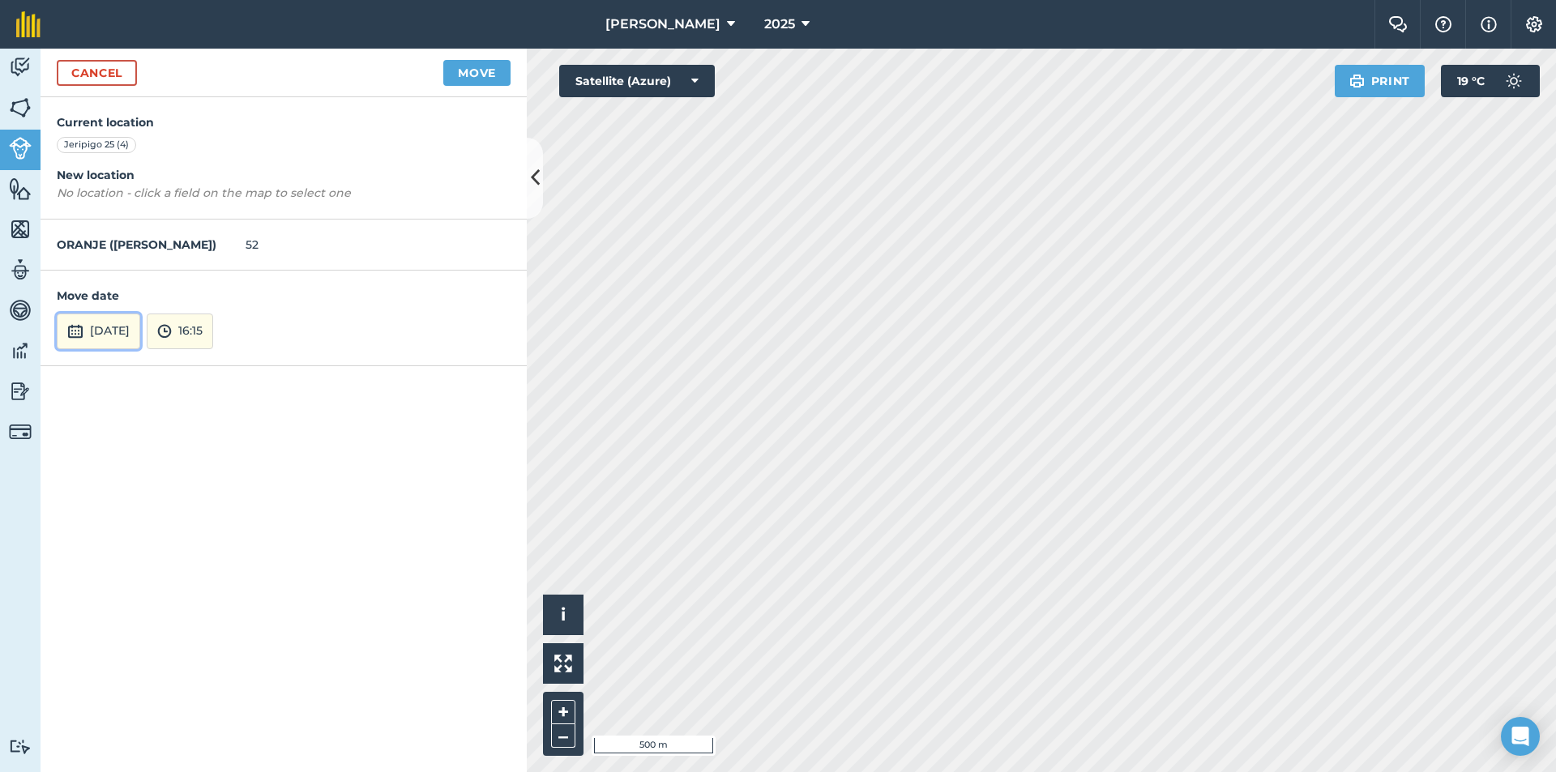
click at [118, 334] on button "[DATE]" at bounding box center [98, 332] width 83 height 36
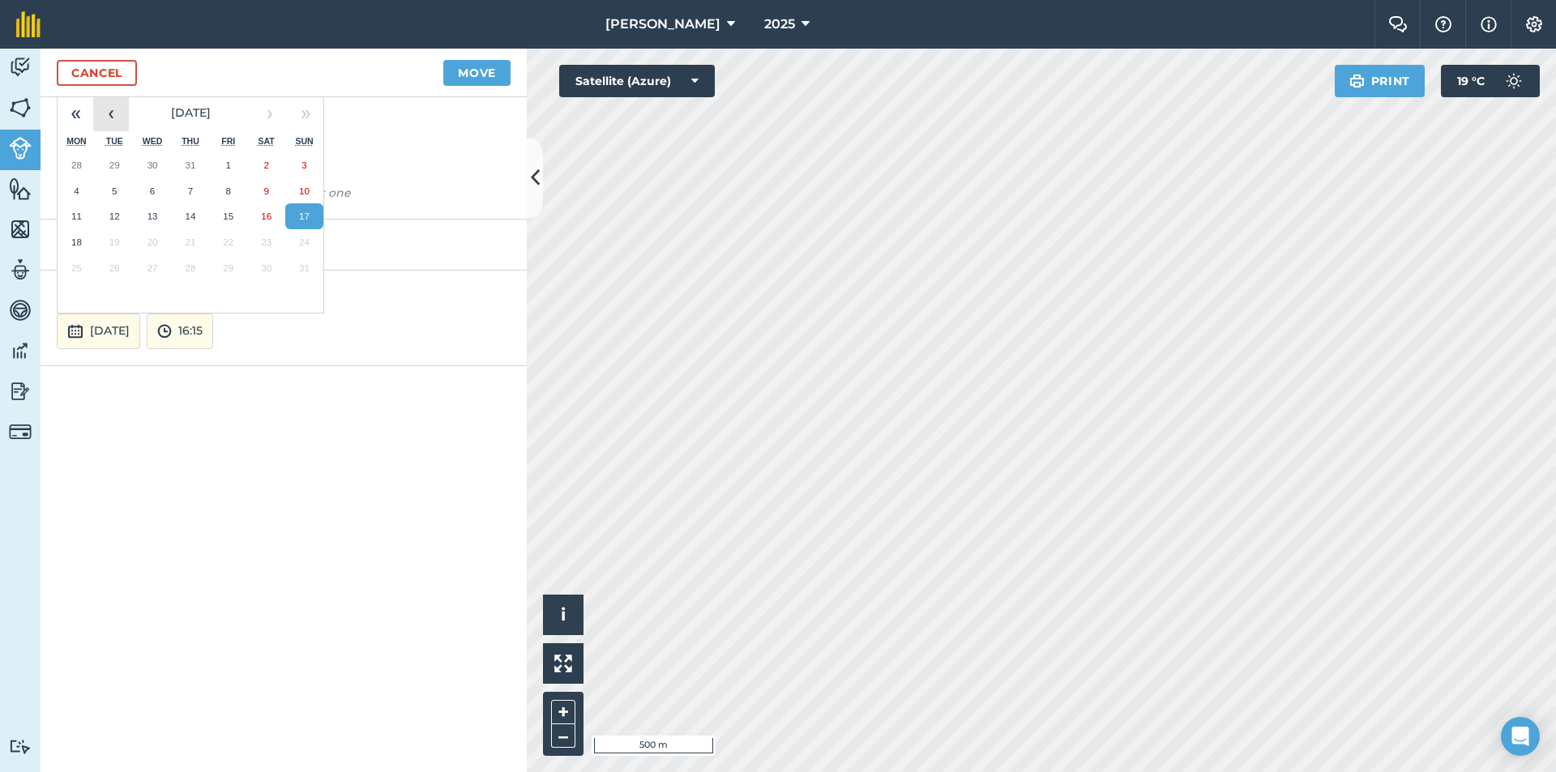
click at [108, 115] on button "‹" at bounding box center [111, 114] width 36 height 36
click at [158, 242] on button "23" at bounding box center [153, 242] width 38 height 26
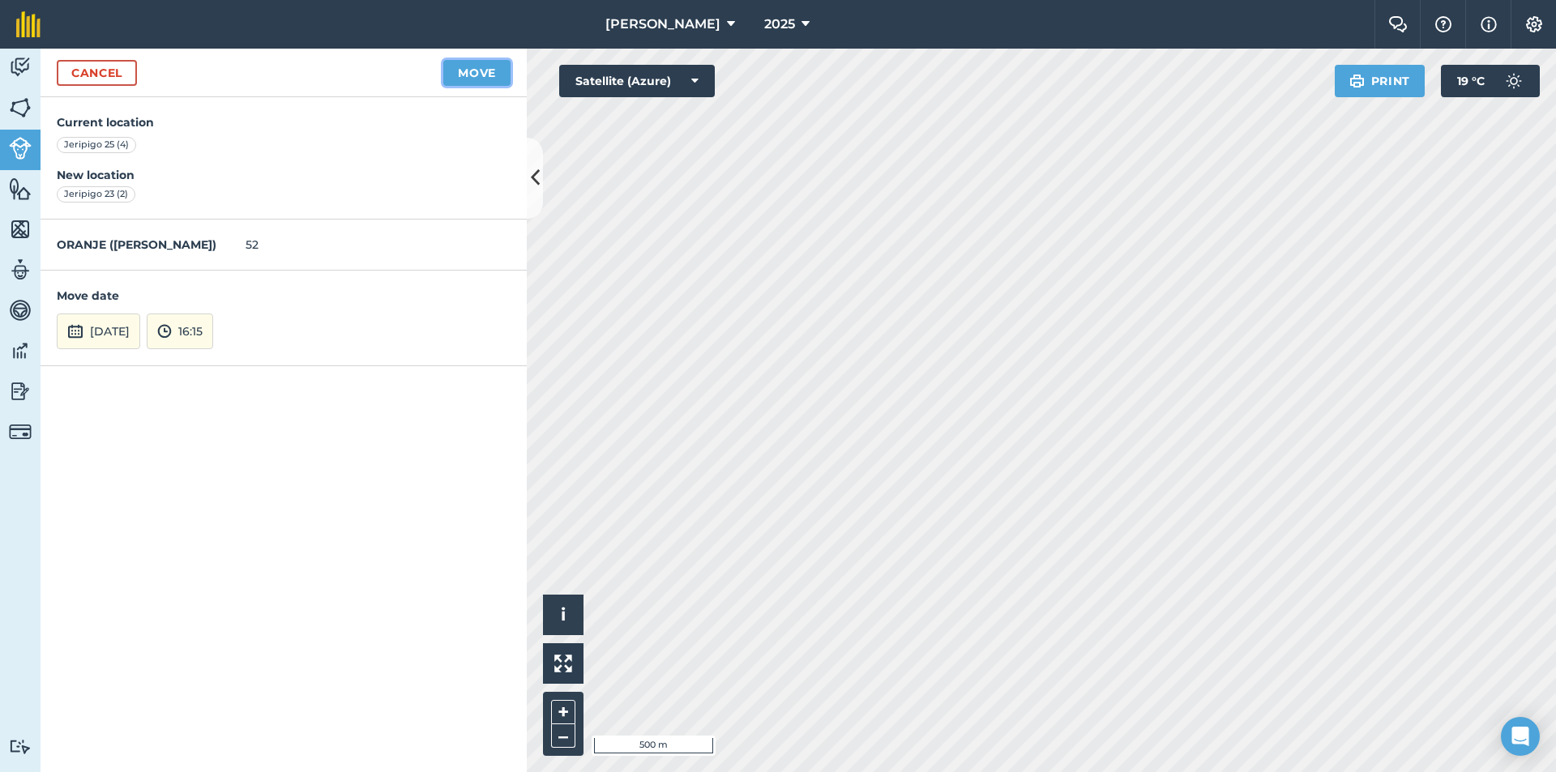
click at [459, 66] on button "Move" at bounding box center [476, 73] width 67 height 26
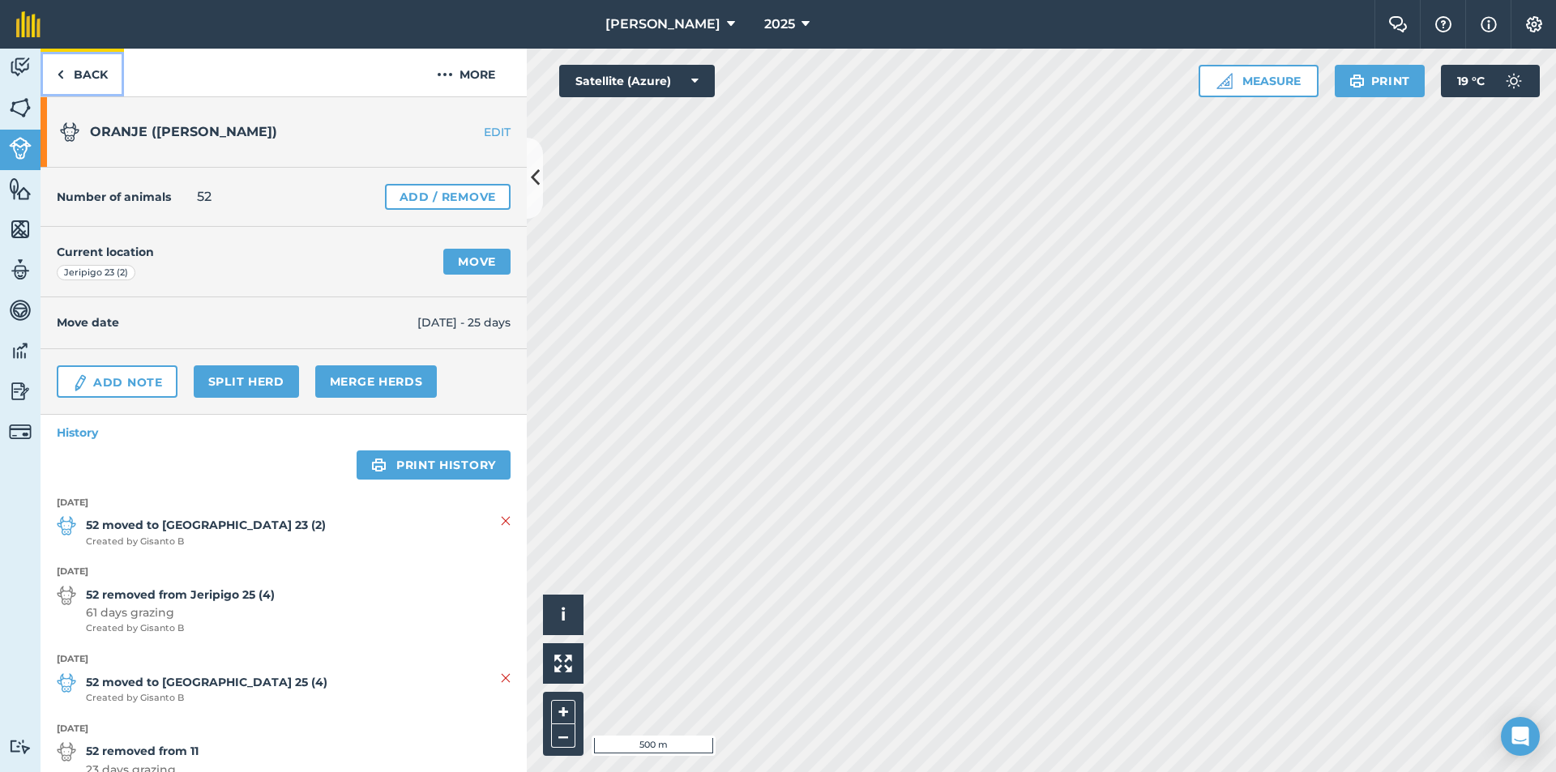
click at [68, 72] on link "Back" at bounding box center [82, 73] width 83 height 48
